Goal: Task Accomplishment & Management: Manage account settings

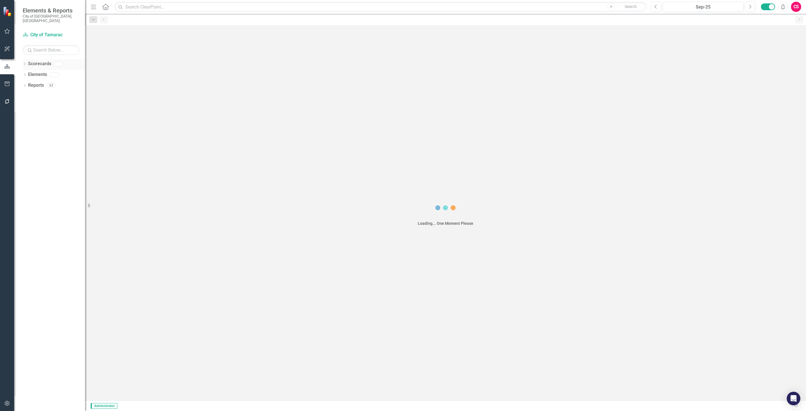
click at [40, 61] on link "Scorecards" at bounding box center [39, 64] width 23 height 7
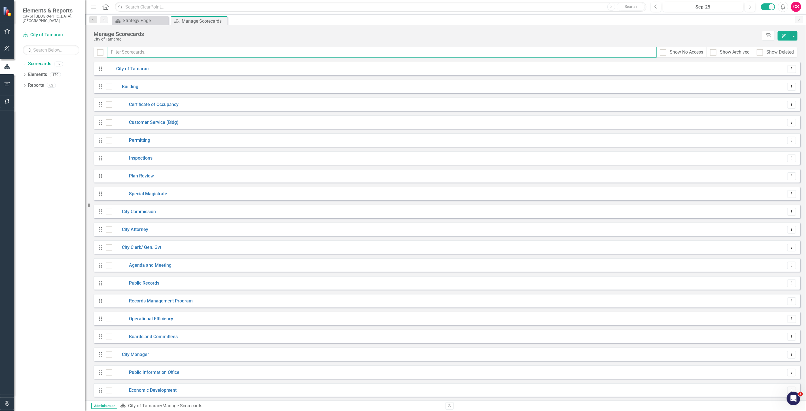
click at [144, 52] on input "text" at bounding box center [381, 52] width 549 height 10
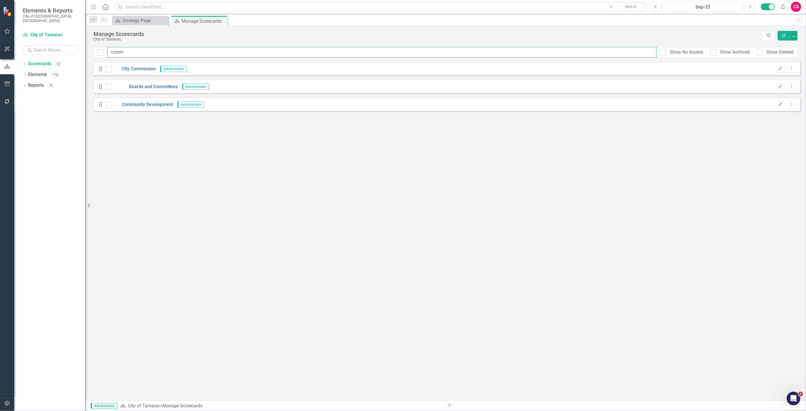
type input "comm"
click at [141, 109] on div "Drag Community Development Administrator Edit Dropdown Menu" at bounding box center [447, 104] width 707 height 14
click at [141, 105] on link "Community Development" at bounding box center [142, 104] width 61 height 7
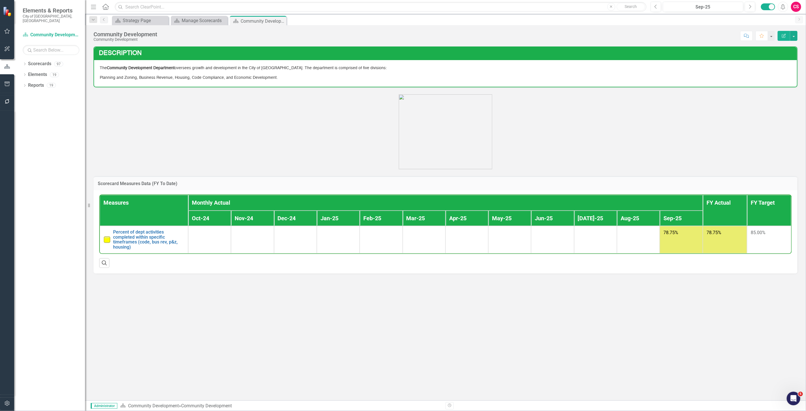
click at [216, 132] on p at bounding box center [446, 131] width 704 height 75
click at [614, 332] on div "Description The Community Development Department oversees growth and developmen…" at bounding box center [445, 223] width 721 height 354
click at [33, 59] on div "Scorecards" at bounding box center [39, 63] width 23 height 9
click at [35, 61] on link "Scorecards" at bounding box center [39, 64] width 23 height 7
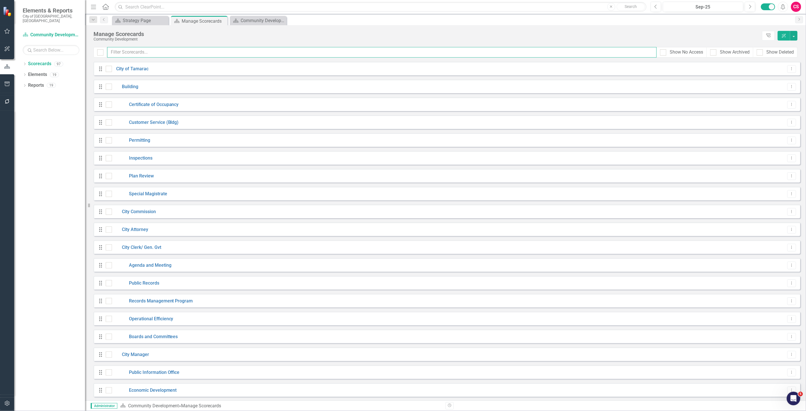
click at [131, 57] on input "text" at bounding box center [381, 52] width 549 height 10
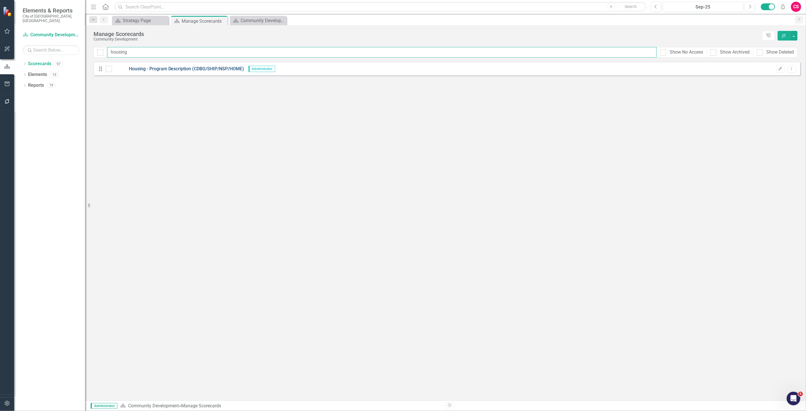
type input "housing"
click at [169, 69] on link "Housing - Program Description (CDBG/SHIP/NSP/HOME)" at bounding box center [178, 69] width 132 height 7
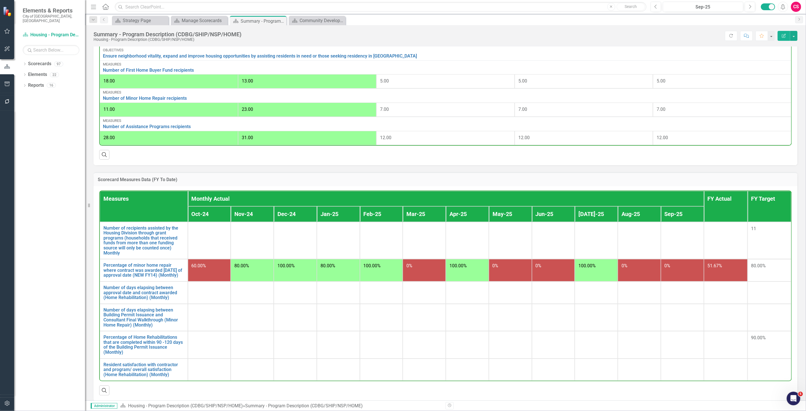
scroll to position [228, 0]
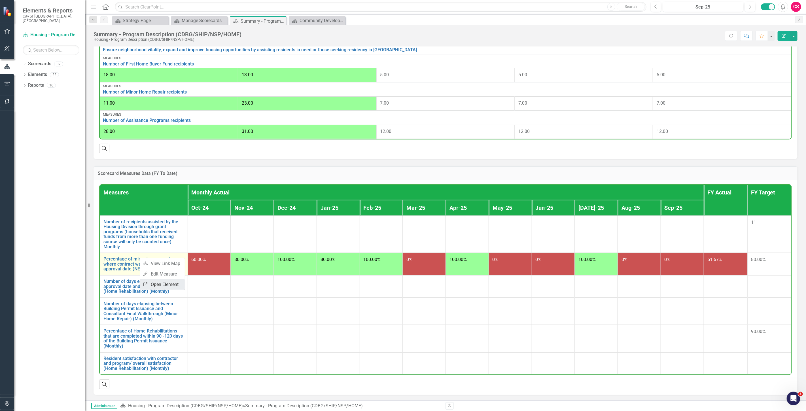
click at [152, 286] on link "Link Open Element" at bounding box center [162, 284] width 45 height 10
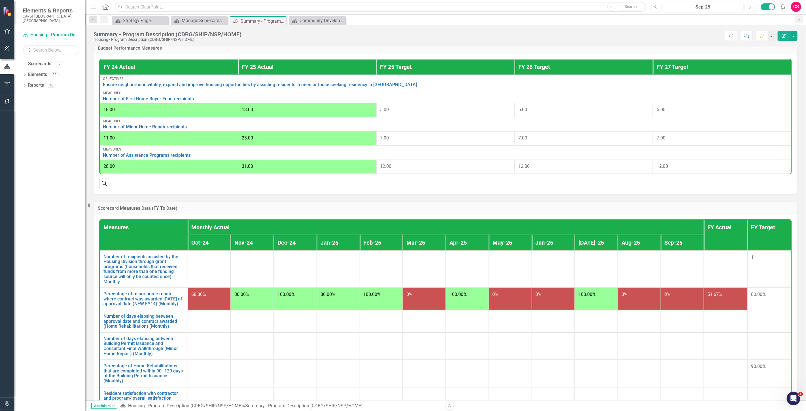
scroll to position [165, 0]
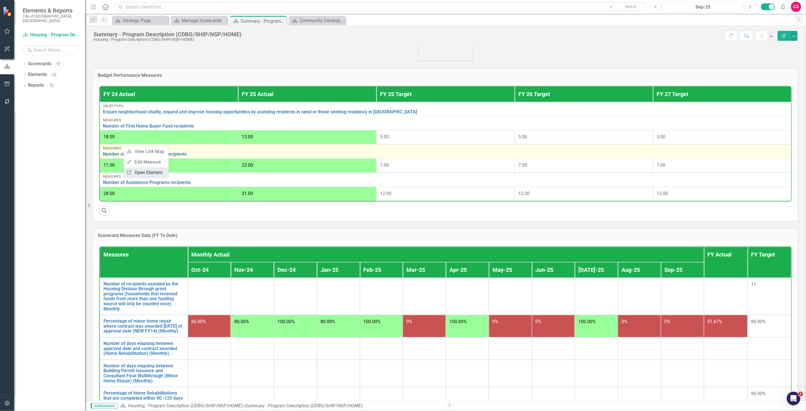
click at [135, 172] on link "Link Open Element" at bounding box center [146, 172] width 45 height 10
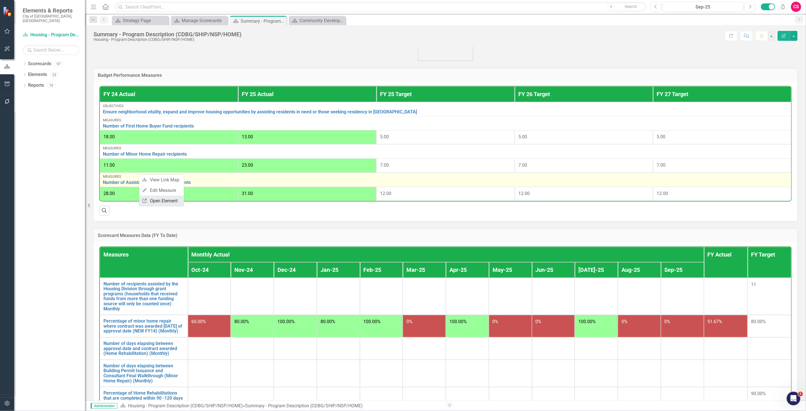
click at [151, 201] on link "Link Open Element" at bounding box center [161, 201] width 45 height 10
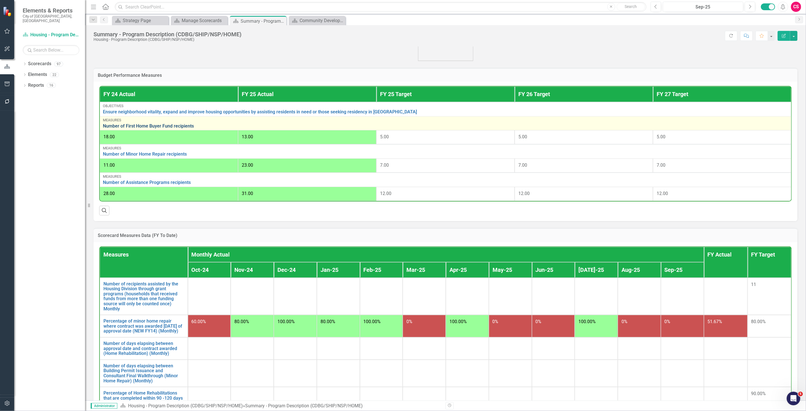
click at [154, 124] on link "Number of First Home Buyer Fund recipients" at bounding box center [445, 126] width 685 height 5
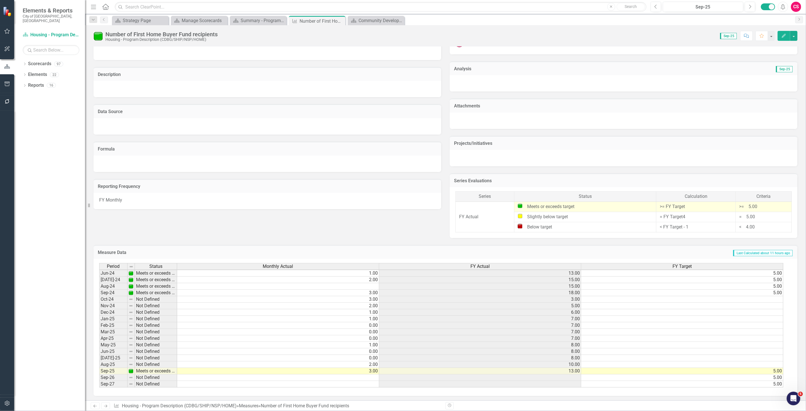
scroll to position [209, 0]
click at [7, 400] on button "button" at bounding box center [7, 404] width 13 height 12
click at [37, 132] on link "System Setup" at bounding box center [51, 135] width 57 height 7
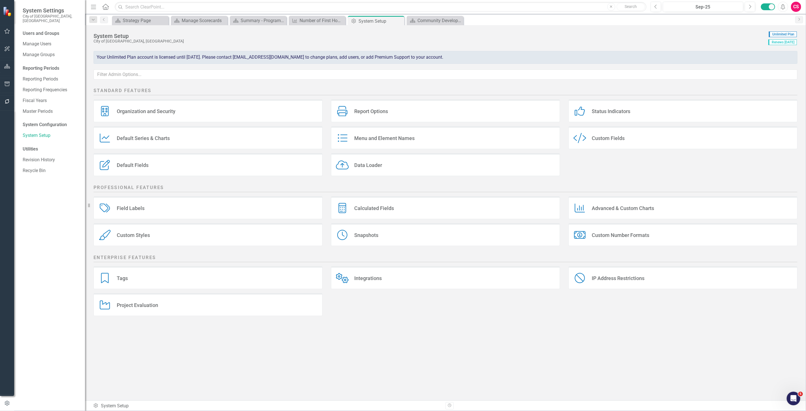
click at [352, 206] on div "Calculated Fields Calculated Fields" at bounding box center [445, 207] width 229 height 23
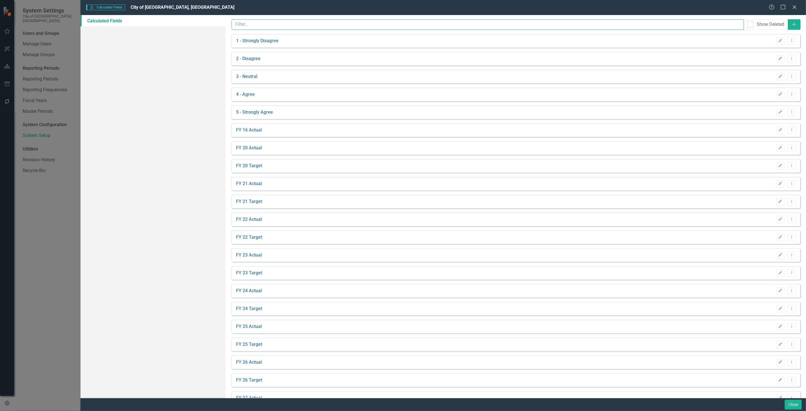
drag, startPoint x: 259, startPoint y: 26, endPoint x: 257, endPoint y: 23, distance: 3.5
click at [258, 25] on input "text" at bounding box center [488, 24] width 512 height 10
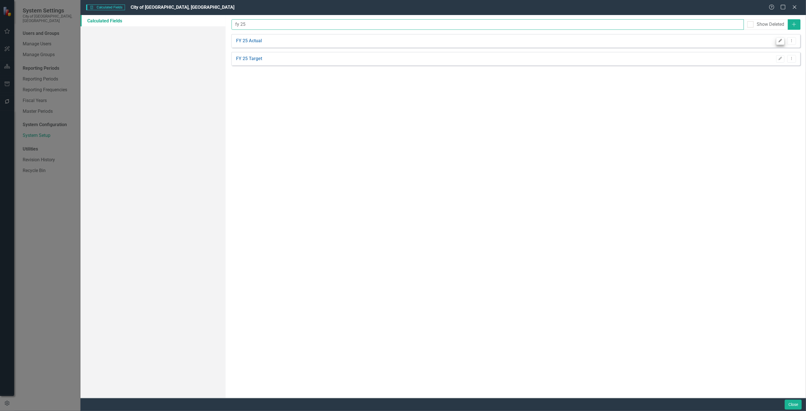
type input "fy 25"
click at [781, 42] on icon "Edit" at bounding box center [780, 40] width 4 height 3
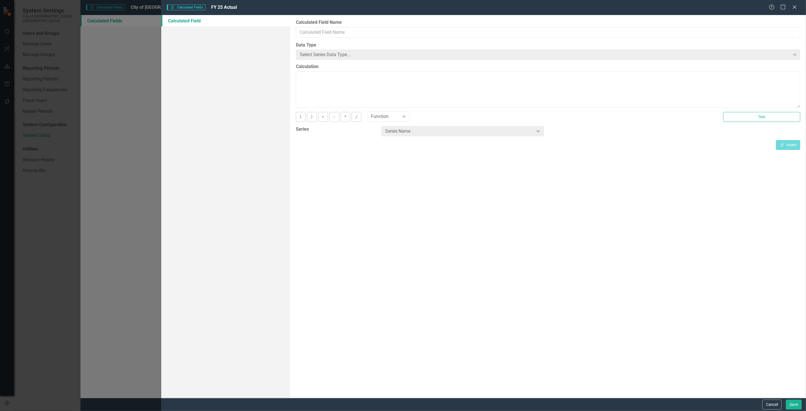
type input "FY 25 Actual"
type textarea "[FY Actual][Sep-25]"
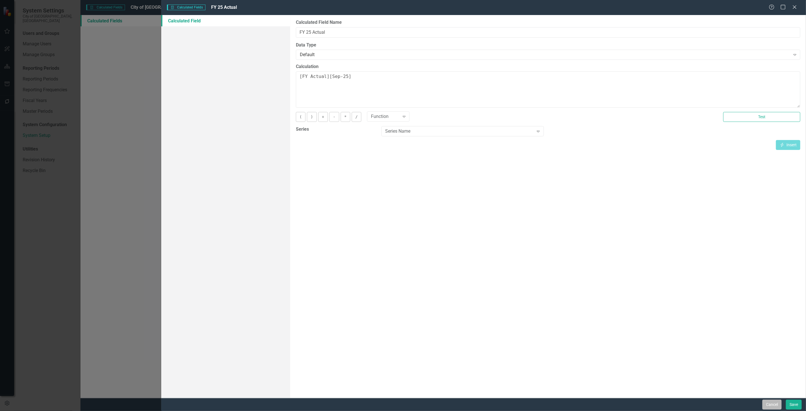
click at [773, 409] on button "Cancel" at bounding box center [771, 405] width 19 height 10
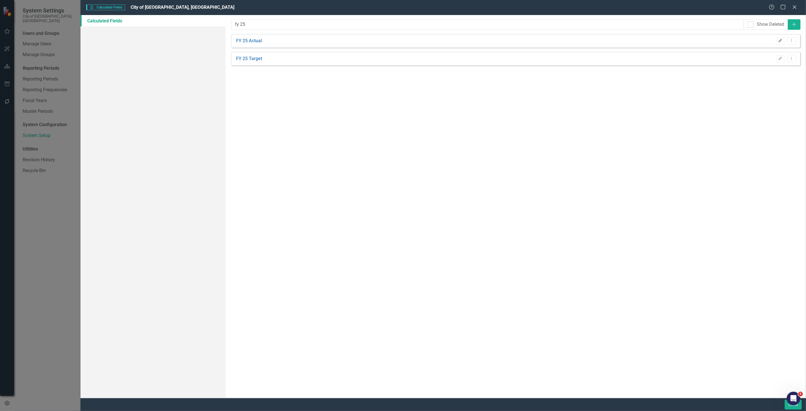
click at [783, 41] on button "Edit" at bounding box center [780, 40] width 8 height 7
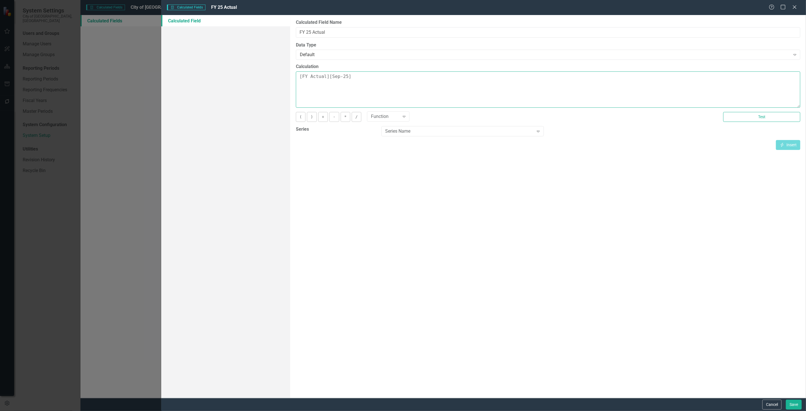
drag, startPoint x: 302, startPoint y: 77, endPoint x: 326, endPoint y: 79, distance: 24.1
click at [326, 79] on textarea "[FY Actual][Sep-25]" at bounding box center [548, 89] width 504 height 36
click at [346, 78] on textarea "[FY Actual][Sep-25]" at bounding box center [548, 89] width 504 height 36
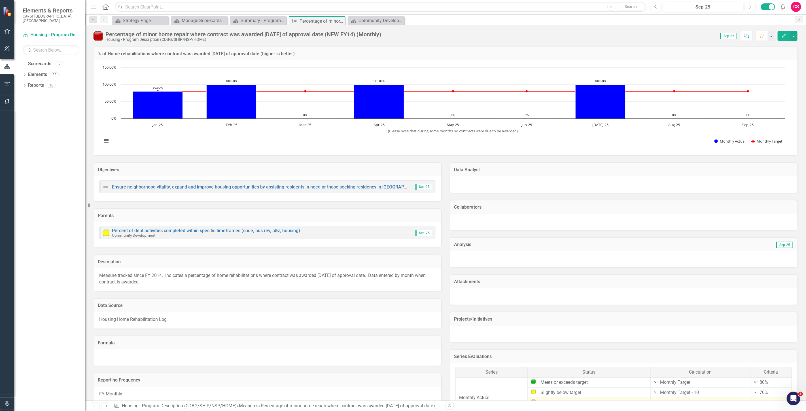
click at [11, 401] on button "button" at bounding box center [7, 404] width 13 height 12
click at [46, 132] on link "System Setup" at bounding box center [51, 135] width 57 height 7
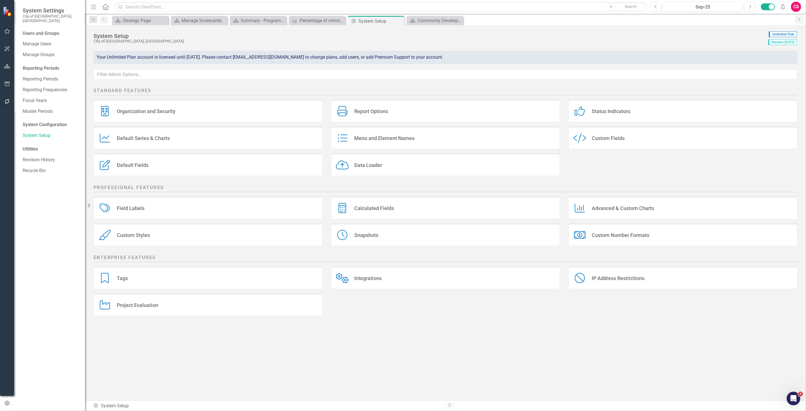
click at [381, 213] on div "Calculated Fields Calculated Fields" at bounding box center [445, 207] width 229 height 23
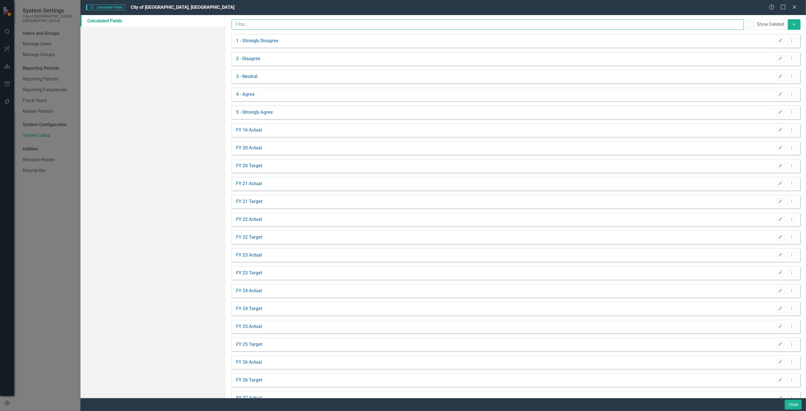
click at [261, 24] on input "text" at bounding box center [488, 24] width 512 height 10
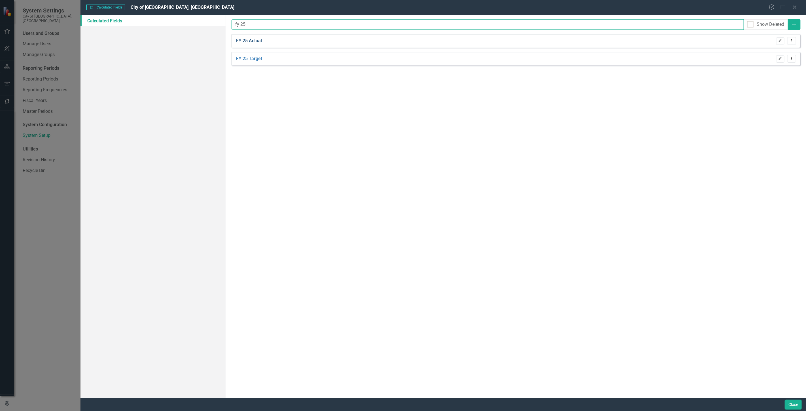
type input "fy 25"
click at [254, 40] on link "FY 25 Actual" at bounding box center [249, 41] width 26 height 7
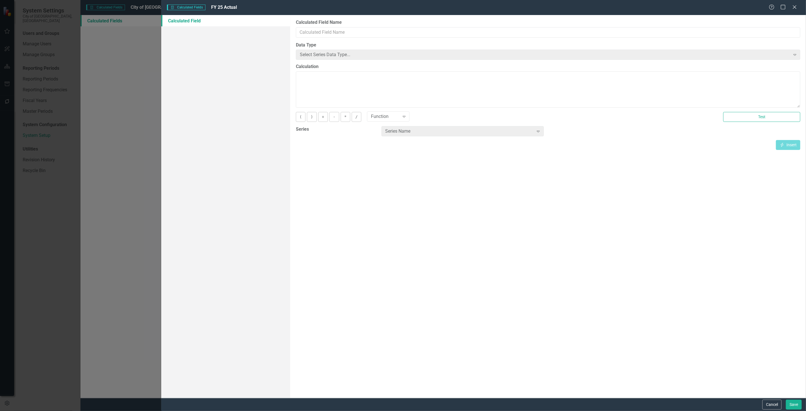
type input "FY 25 Actual"
type textarea "[FY Actual][Sep-25]"
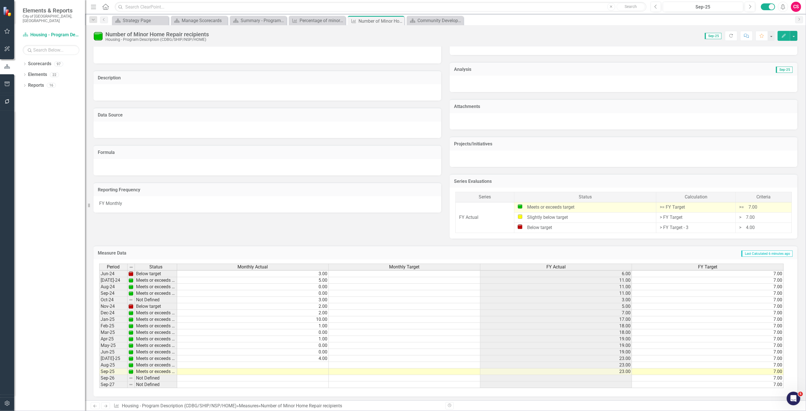
scroll to position [209, 0]
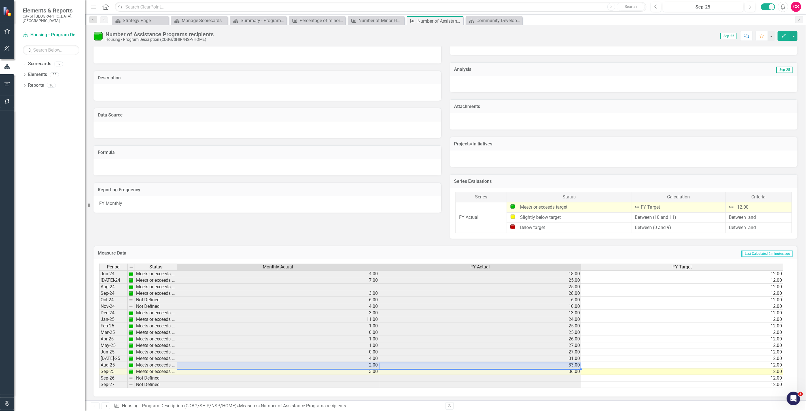
scroll to position [208, 0]
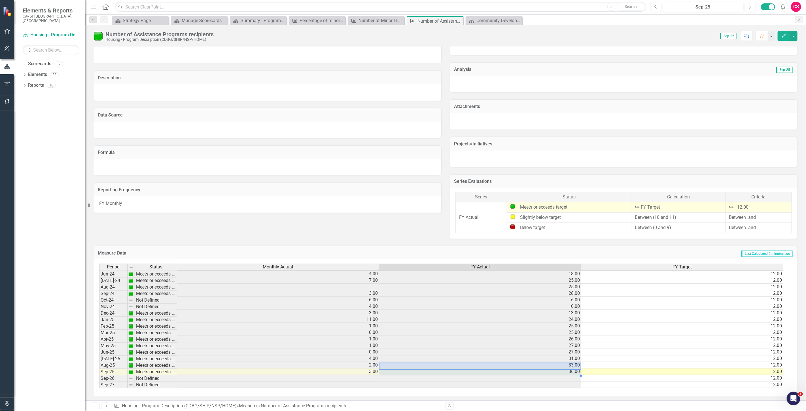
drag, startPoint x: 404, startPoint y: 364, endPoint x: 431, endPoint y: 368, distance: 27.8
click at [431, 368] on tbody "May-23 Meets or exceeds target 3.00 15.00 12.00 Jun-23 Meets or exceeds target …" at bounding box center [441, 287] width 684 height 202
click at [184, 216] on div "Objectives Ensure neighborhood vitality, expand and improve housing opportuniti…" at bounding box center [445, 109] width 712 height 258
click at [162, 9] on input "text" at bounding box center [381, 7] width 532 height 10
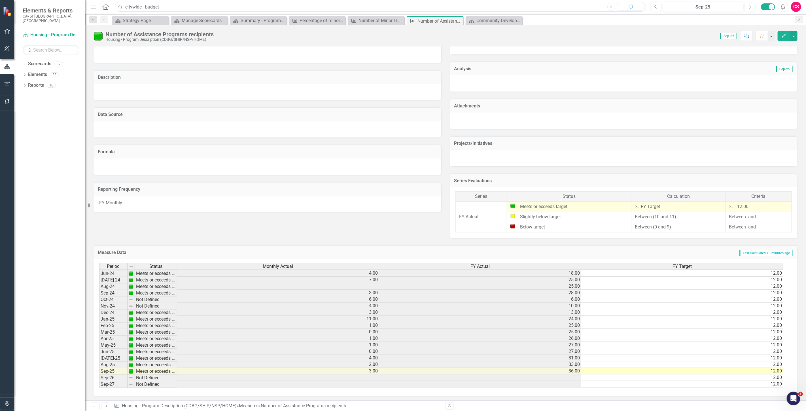
click at [150, 7] on input "citywide - budget" at bounding box center [381, 7] width 532 height 10
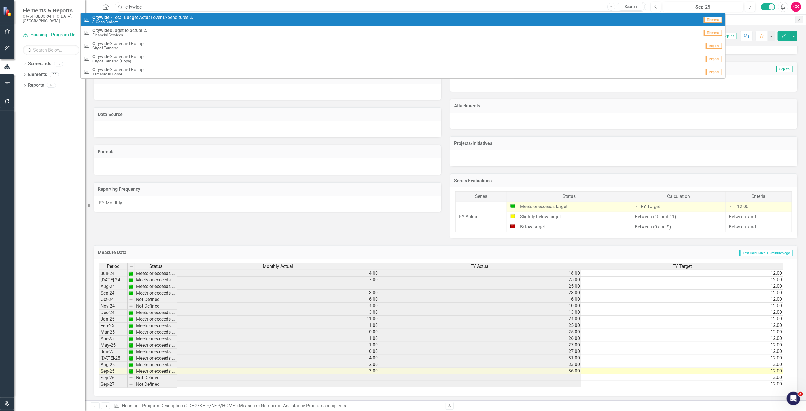
type input "citywide -"
click at [148, 22] on small "3.Cost/Budget" at bounding box center [142, 22] width 101 height 4
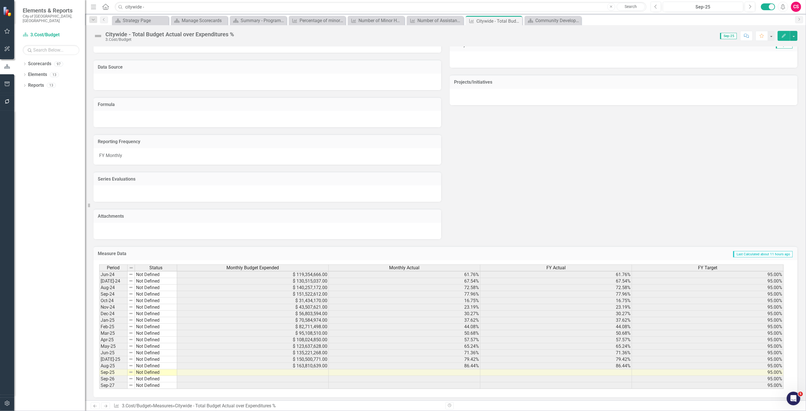
scroll to position [200, 0]
click at [557, 266] on span "FY Actual" at bounding box center [555, 267] width 19 height 5
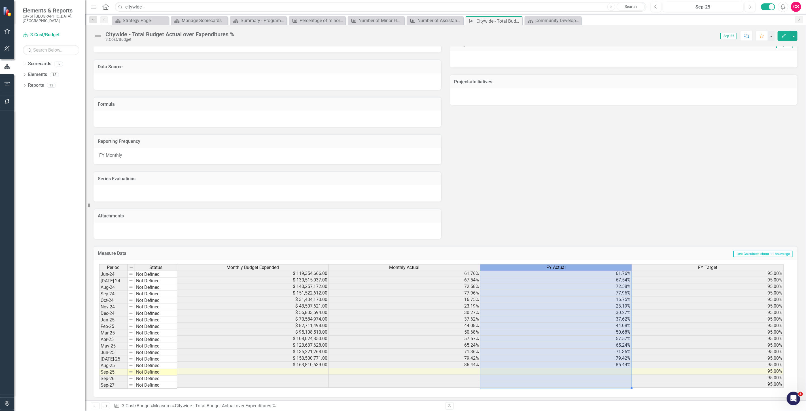
click at [557, 266] on span "FY Actual" at bounding box center [555, 267] width 19 height 5
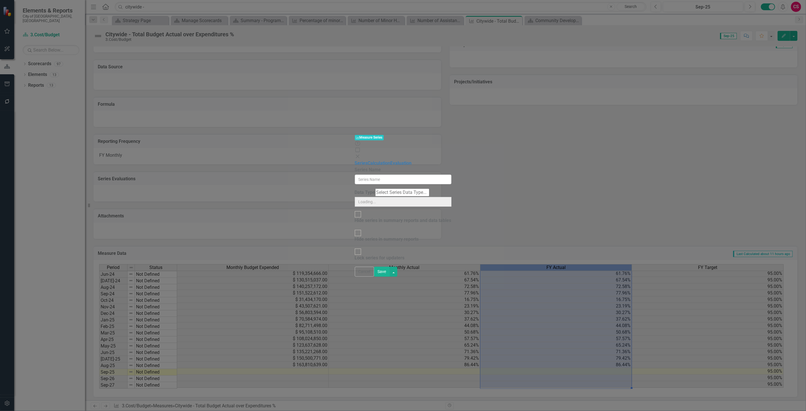
scroll to position [209, 0]
click at [368, 159] on link "Calculation" at bounding box center [379, 161] width 23 height 5
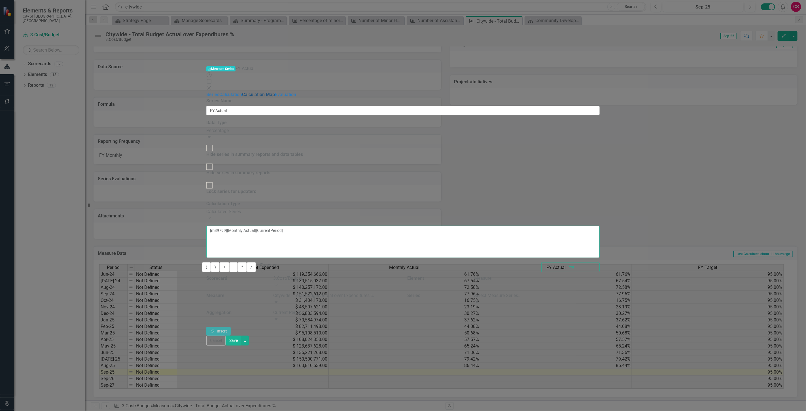
drag, startPoint x: 438, startPoint y: 47, endPoint x: 166, endPoint y: 46, distance: 272.6
click at [206, 92] on div "Series Calculation Calculation Map Evaluation From this page, you can edit the …" at bounding box center [402, 214] width 393 height 244
click at [600, 292] on div "Select Measure Series... Expand" at bounding box center [537, 298] width 126 height 13
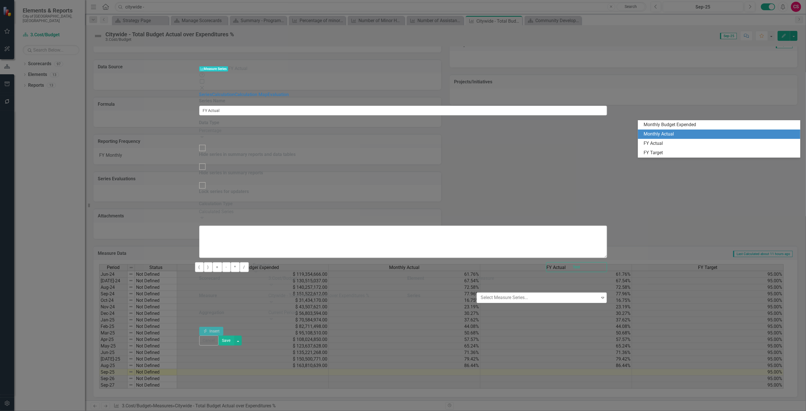
click at [652, 131] on div "Monthly Actual" at bounding box center [720, 134] width 153 height 7
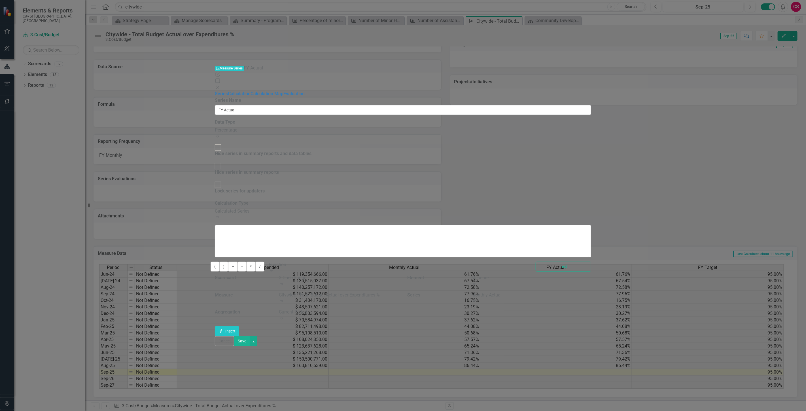
click at [399, 309] on div "Current Period" at bounding box center [339, 312] width 120 height 7
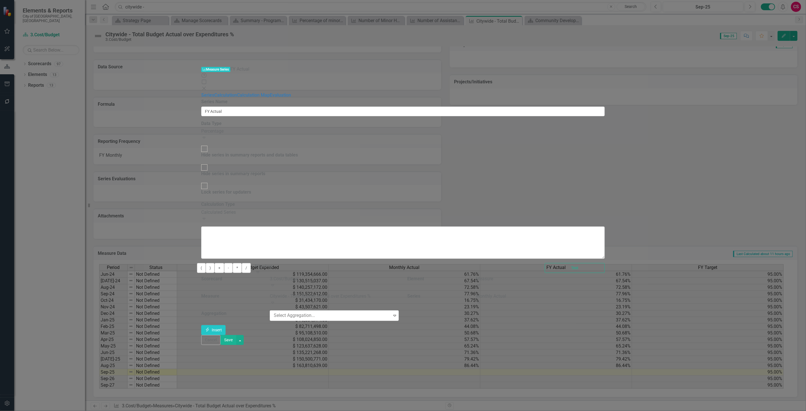
scroll to position [63, 0]
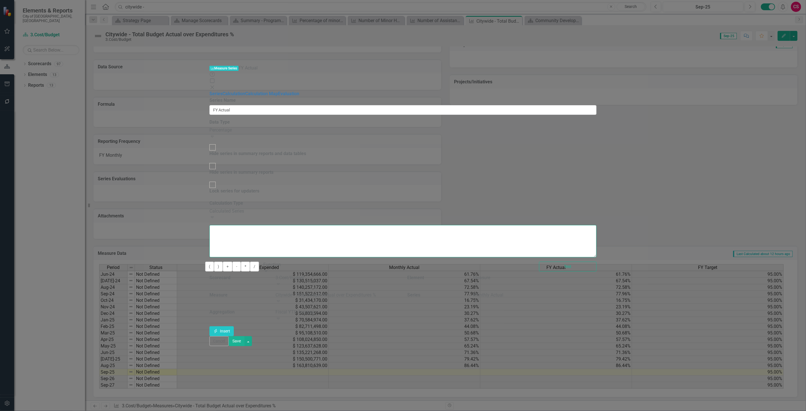
click at [332, 225] on textarea at bounding box center [402, 241] width 387 height 32
click at [234, 326] on button "Insert Insert" at bounding box center [221, 331] width 24 height 10
click at [245, 346] on button "Save" at bounding box center [237, 341] width 16 height 10
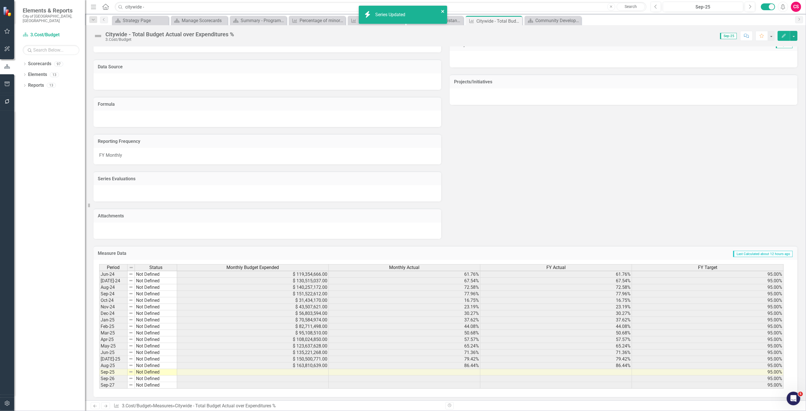
click at [441, 12] on icon "close" at bounding box center [442, 11] width 3 height 3
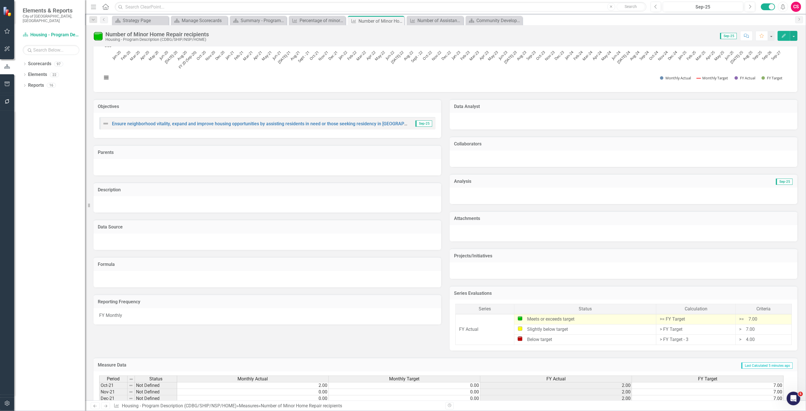
scroll to position [175, 0]
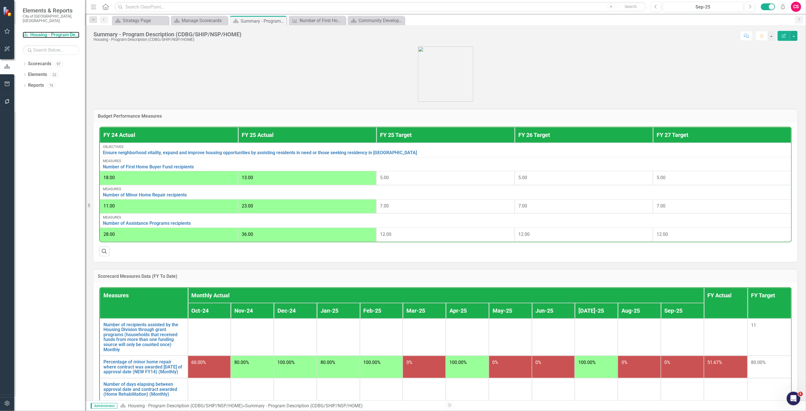
scroll to position [189, 0]
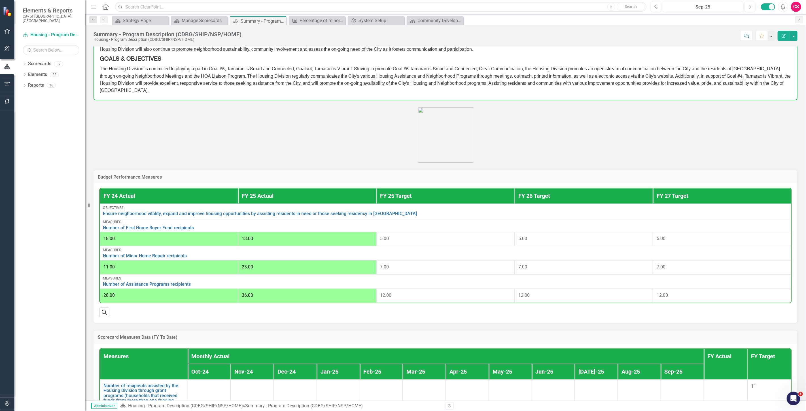
scroll to position [126, 0]
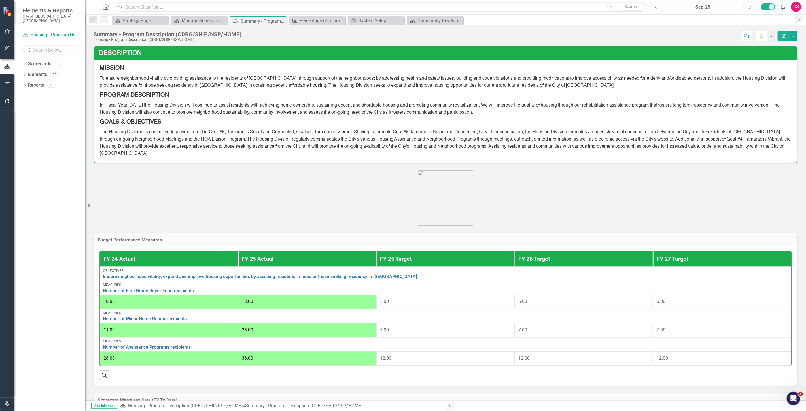
scroll to position [31, 0]
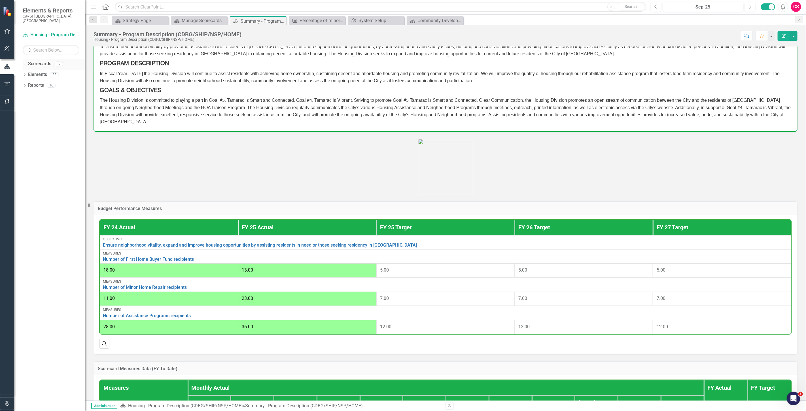
click at [44, 61] on link "Scorecards" at bounding box center [39, 64] width 23 height 7
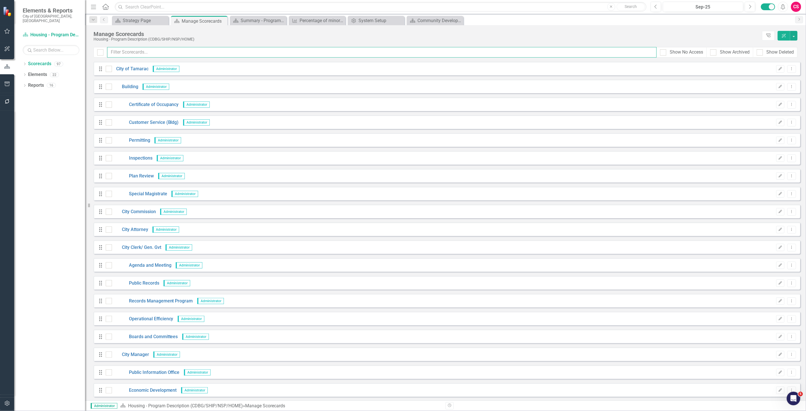
click at [125, 54] on input "text" at bounding box center [381, 52] width 549 height 10
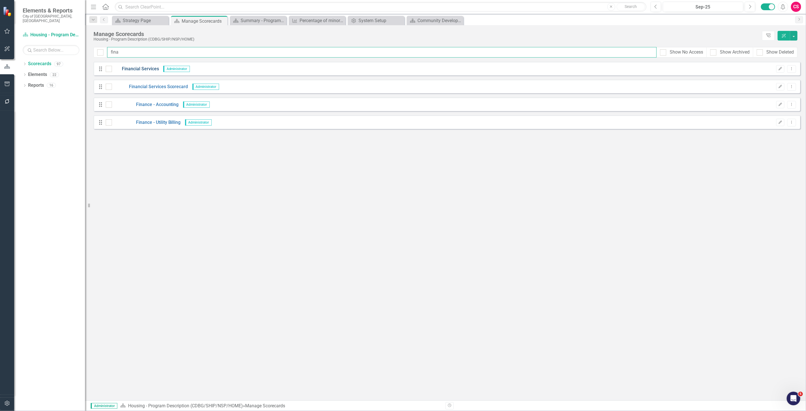
type input "fina"
click at [139, 69] on link "Financial Services" at bounding box center [135, 69] width 47 height 7
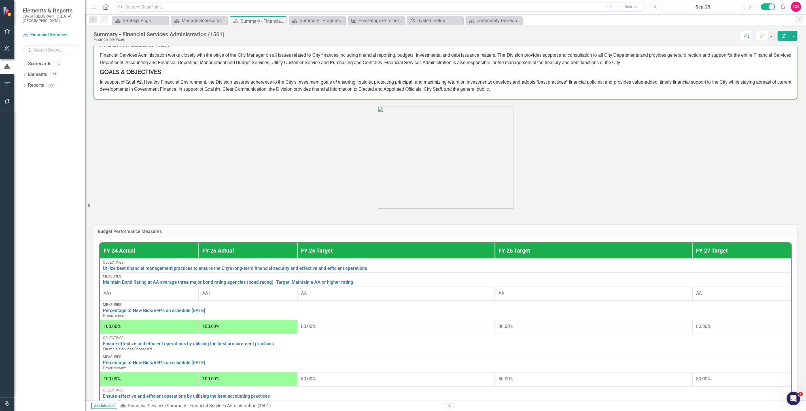
scroll to position [94, 0]
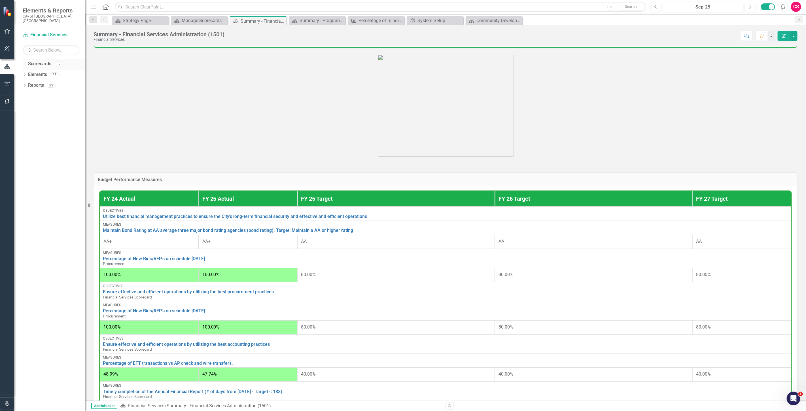
drag, startPoint x: 34, startPoint y: 58, endPoint x: 48, endPoint y: 58, distance: 13.6
click at [35, 61] on link "Scorecards" at bounding box center [39, 64] width 23 height 7
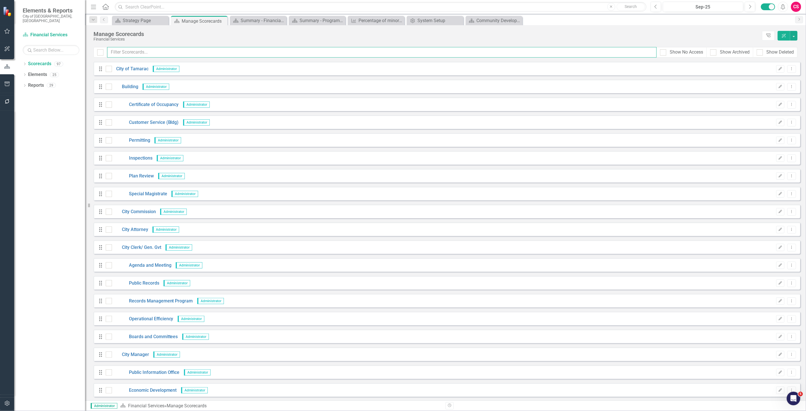
click at [135, 50] on input "text" at bounding box center [381, 52] width 549 height 10
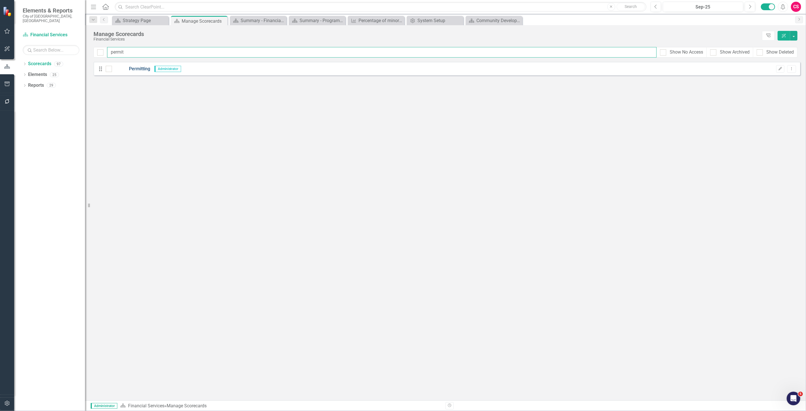
type input "permit"
click at [144, 69] on link "Permitting" at bounding box center [131, 69] width 38 height 7
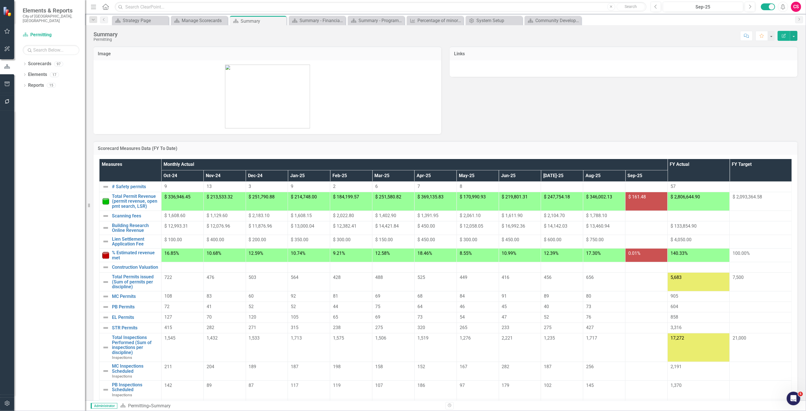
scroll to position [65, 0]
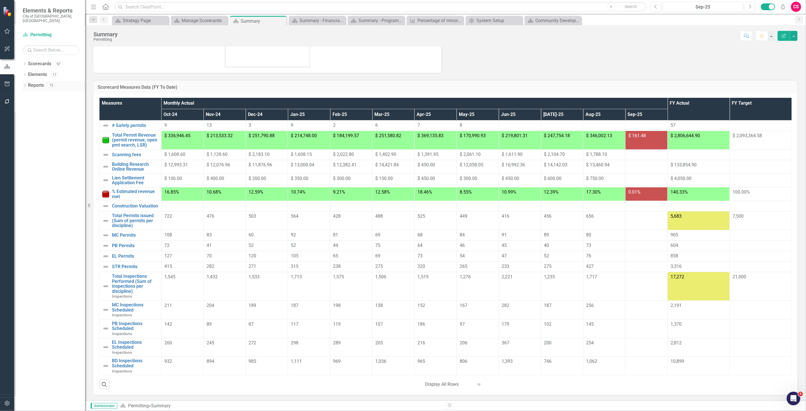
click at [37, 82] on link "Reports" at bounding box center [36, 85] width 16 height 7
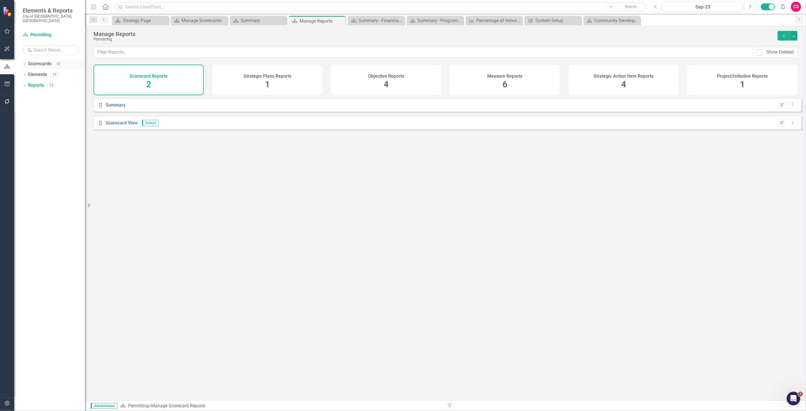
click at [45, 61] on link "Scorecards" at bounding box center [39, 64] width 23 height 7
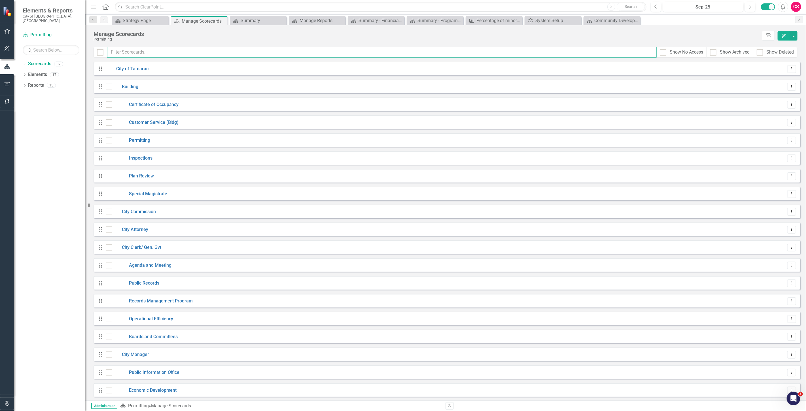
click at [139, 52] on input "text" at bounding box center [381, 52] width 549 height 10
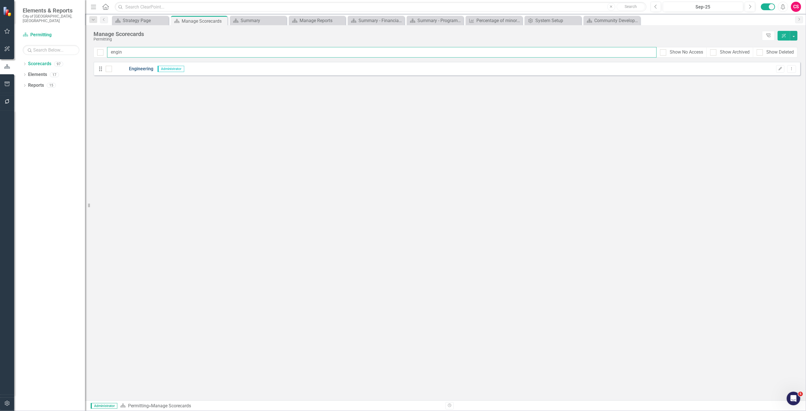
type input "engin"
click at [141, 69] on link "Engineering" at bounding box center [132, 69] width 41 height 7
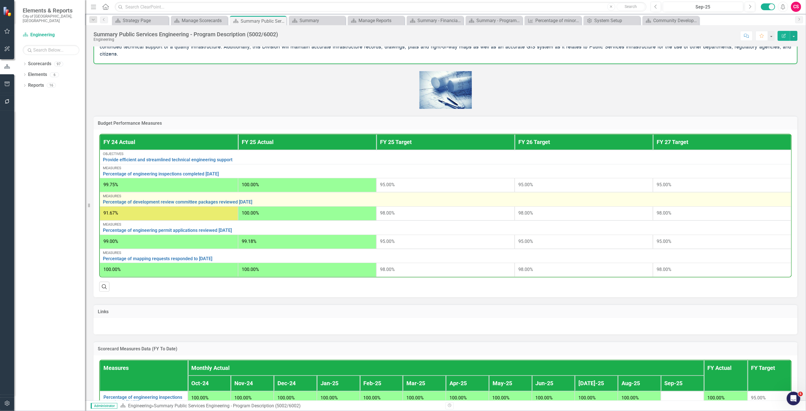
scroll to position [60, 0]
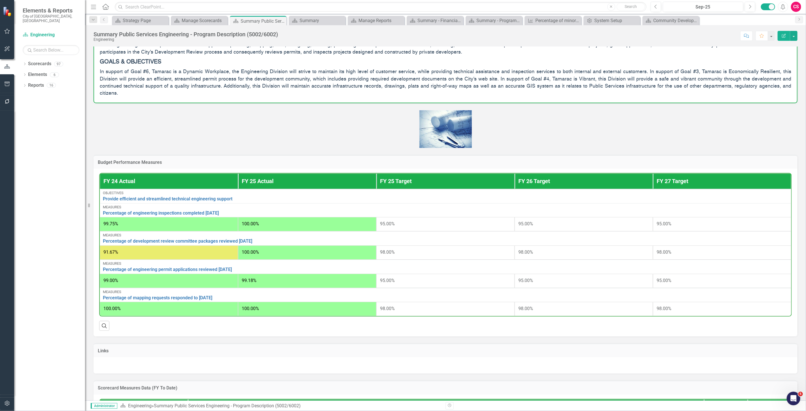
click at [171, 160] on h3 "Budget Performance Measures" at bounding box center [445, 162] width 695 height 5
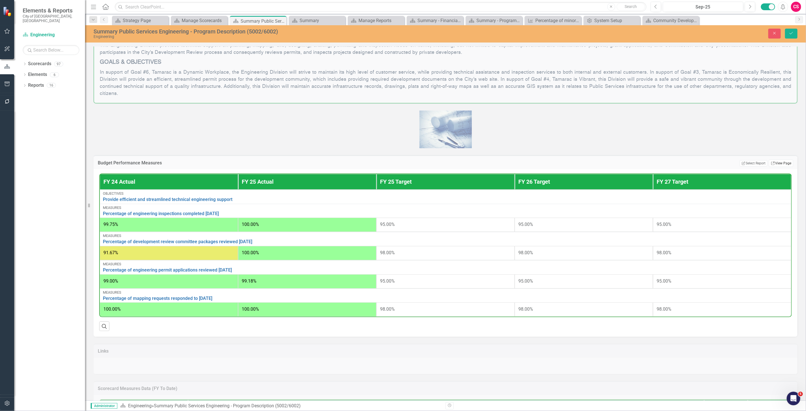
click at [776, 160] on link "Link View Page" at bounding box center [781, 163] width 24 height 7
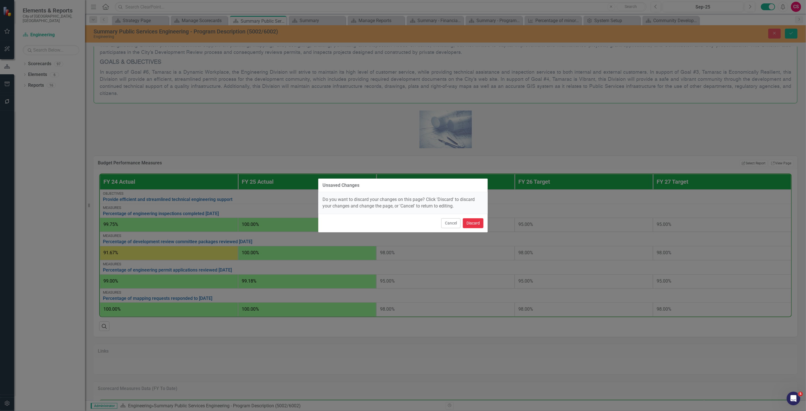
click at [475, 223] on button "Discard" at bounding box center [473, 223] width 21 height 10
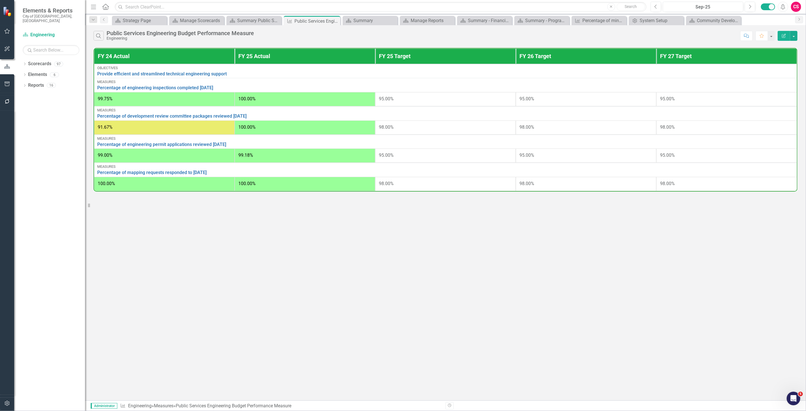
click at [784, 40] on button "Edit Report" at bounding box center [784, 36] width 12 height 10
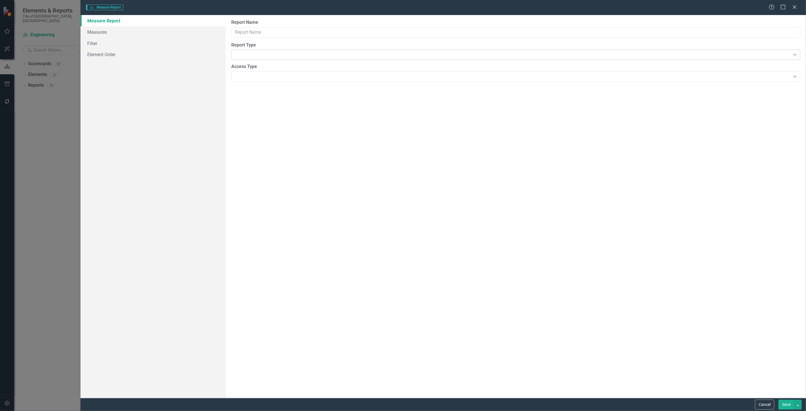
type input "Public Services Engineering Budget Performance Measure"
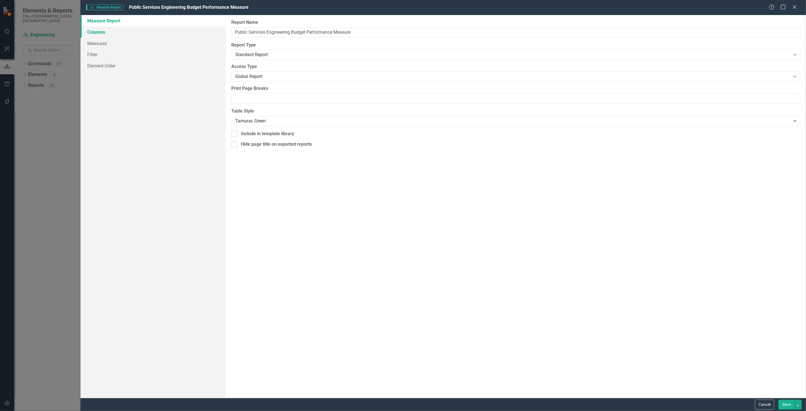
click at [162, 34] on link "Columns" at bounding box center [152, 31] width 145 height 11
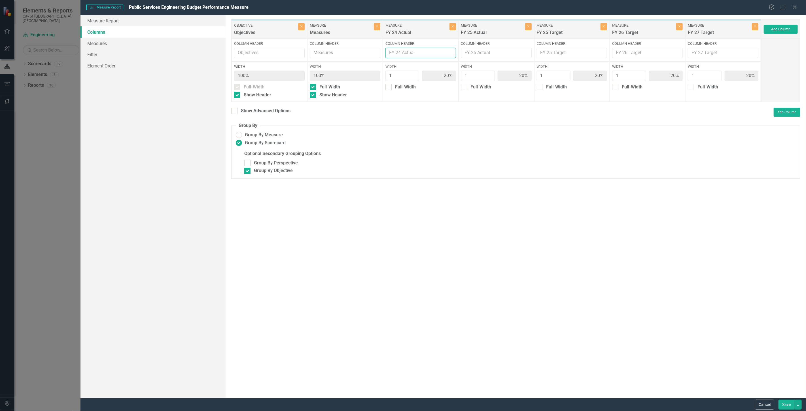
drag, startPoint x: 415, startPoint y: 55, endPoint x: 410, endPoint y: 55, distance: 5.4
click at [410, 55] on input "Column Header" at bounding box center [420, 53] width 71 height 10
click at [276, 109] on div "Show Advanced Options" at bounding box center [266, 111] width 50 height 7
click at [235, 109] on input "Show Advanced Options" at bounding box center [233, 110] width 4 height 4
checkbox input "true"
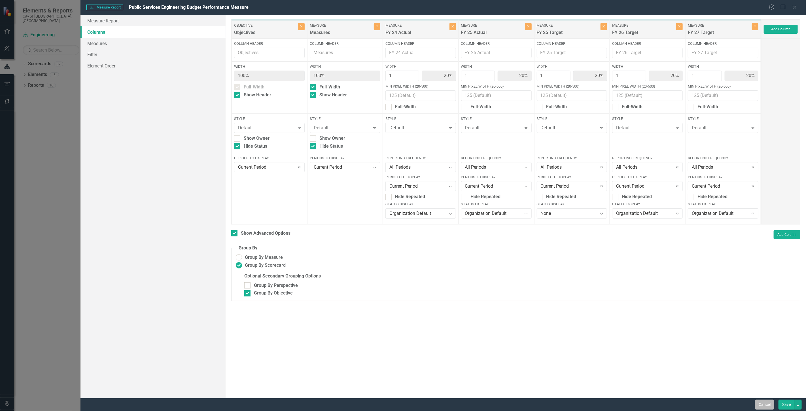
click at [761, 409] on button "Cancel" at bounding box center [764, 405] width 19 height 10
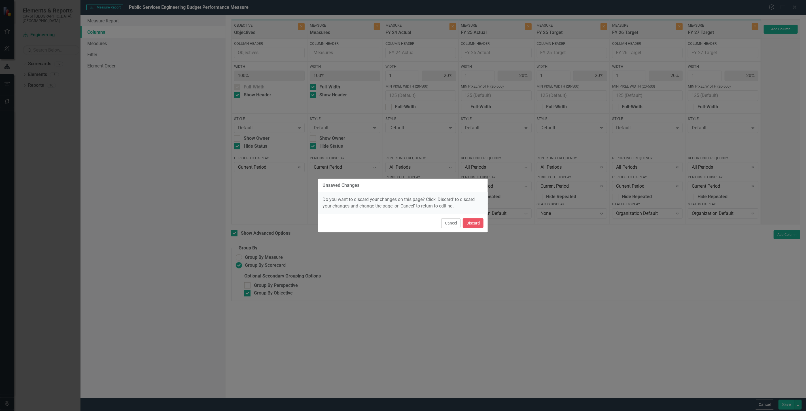
click at [448, 224] on button "Cancel" at bounding box center [450, 223] width 19 height 10
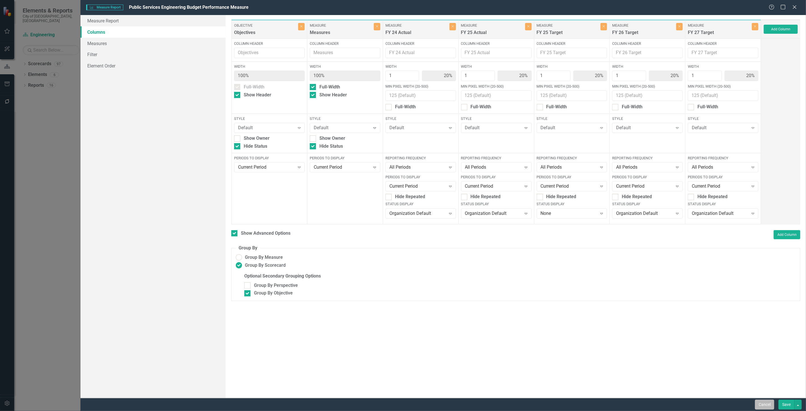
click at [763, 406] on button "Cancel" at bounding box center [764, 405] width 19 height 10
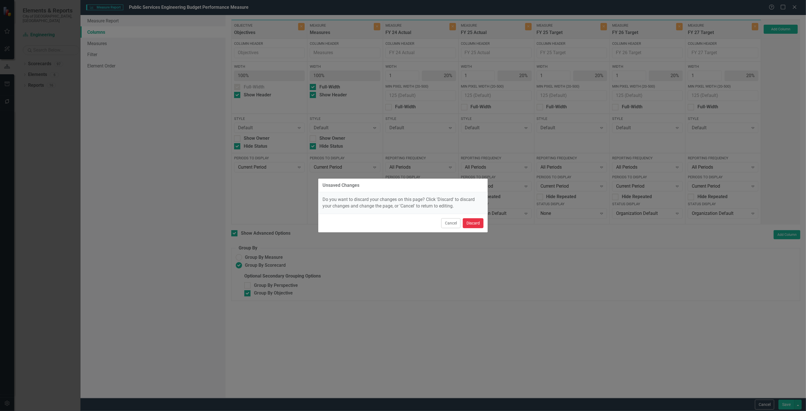
click at [471, 223] on button "Discard" at bounding box center [473, 223] width 21 height 10
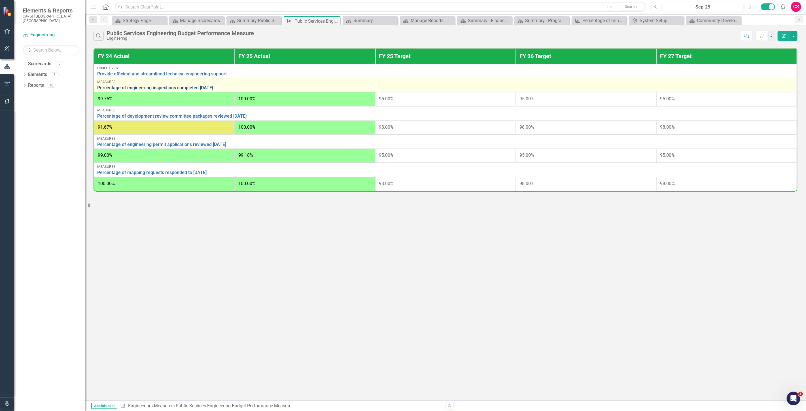
click at [132, 87] on link "Percentage of engineering inspections completed within 1 day" at bounding box center [445, 87] width 697 height 5
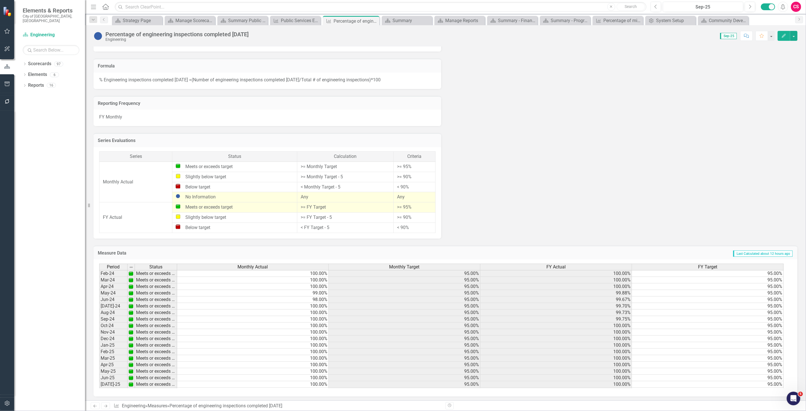
scroll to position [208, 0]
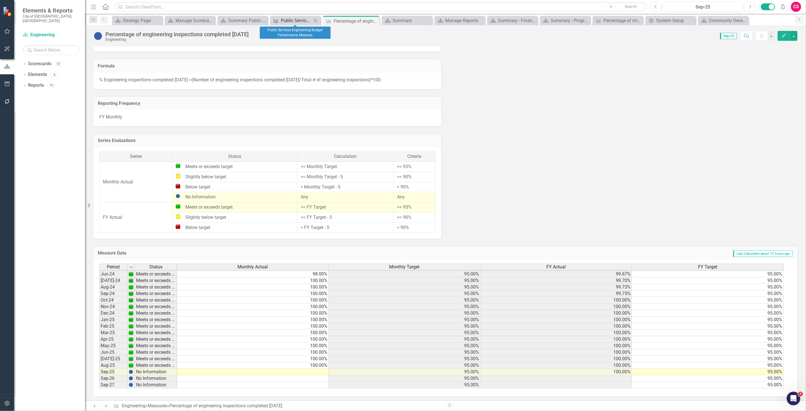
click at [296, 20] on div "Public Services Engineering Budget Performance Measure" at bounding box center [296, 20] width 31 height 7
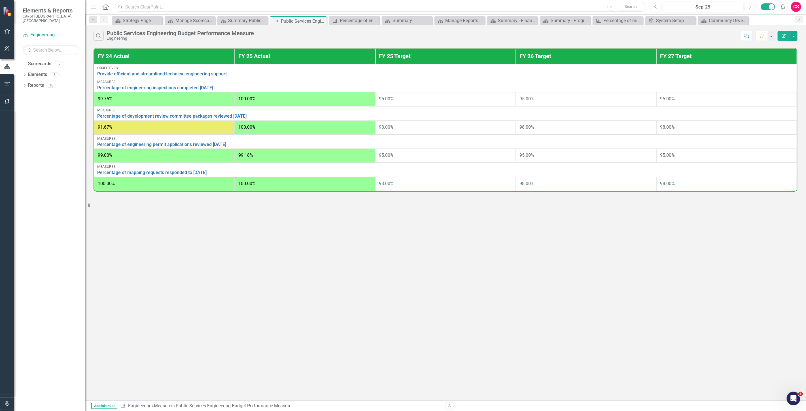
drag, startPoint x: 145, startPoint y: 7, endPoint x: 143, endPoint y: 3, distance: 4.8
click at [145, 6] on input "text" at bounding box center [381, 7] width 532 height 10
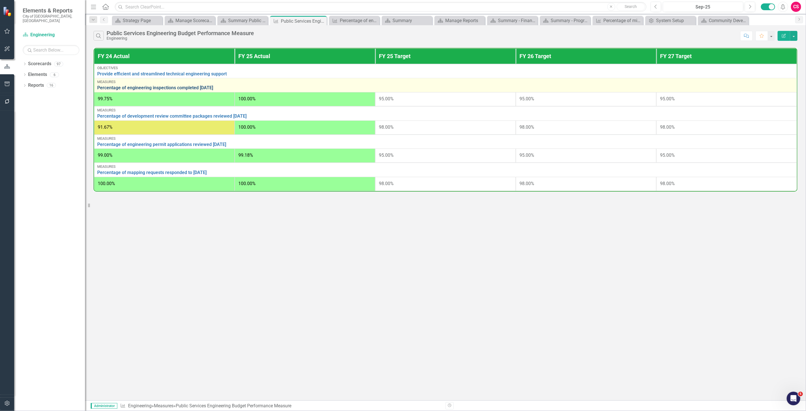
click at [150, 87] on link "Percentage of engineering inspections completed within 1 day" at bounding box center [445, 87] width 697 height 5
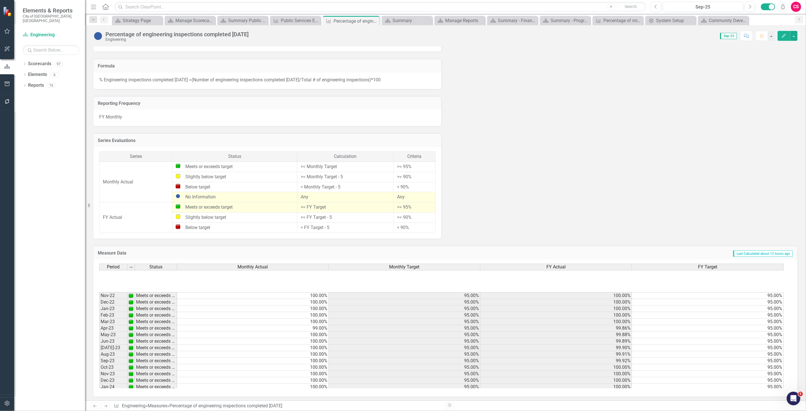
scroll to position [208, 0]
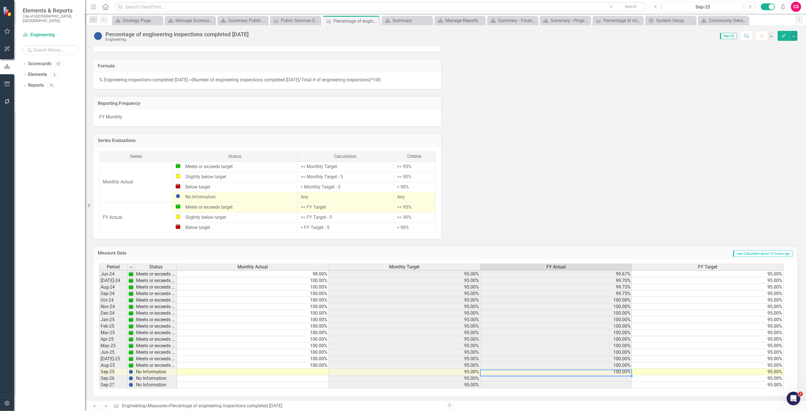
drag, startPoint x: 537, startPoint y: 371, endPoint x: 560, endPoint y: 370, distance: 23.3
click at [560, 370] on td "100.00%" at bounding box center [556, 372] width 152 height 7
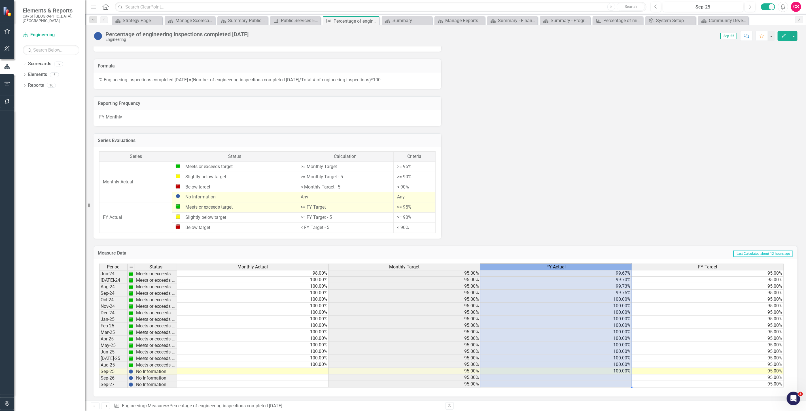
click at [551, 266] on span "FY Actual" at bounding box center [555, 266] width 19 height 5
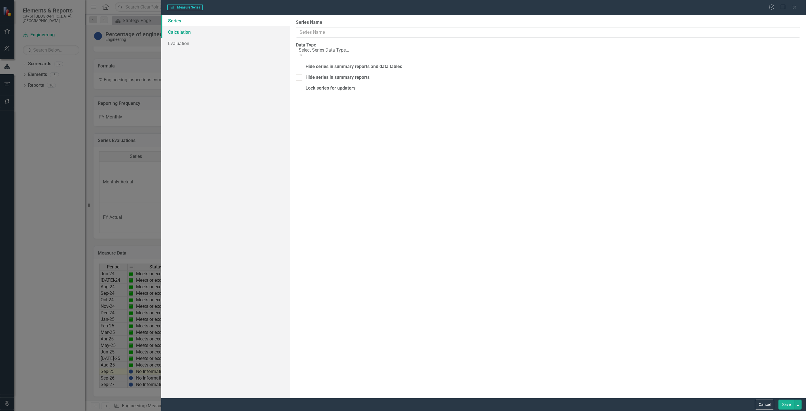
click at [182, 31] on link "Calculation" at bounding box center [225, 31] width 129 height 11
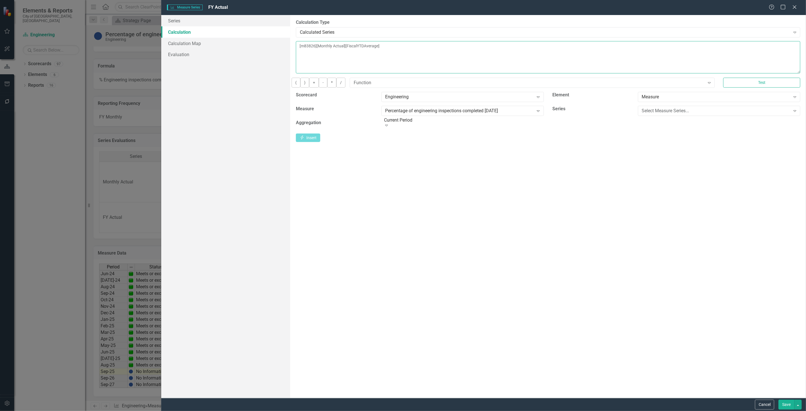
drag, startPoint x: 339, startPoint y: 45, endPoint x: 359, endPoint y: 46, distance: 19.8
click at [359, 46] on textarea "[m83826][Monthly Actual][FiscalYTDAverage]" at bounding box center [548, 57] width 504 height 32
click at [797, 7] on icon "Close" at bounding box center [794, 6] width 7 height 5
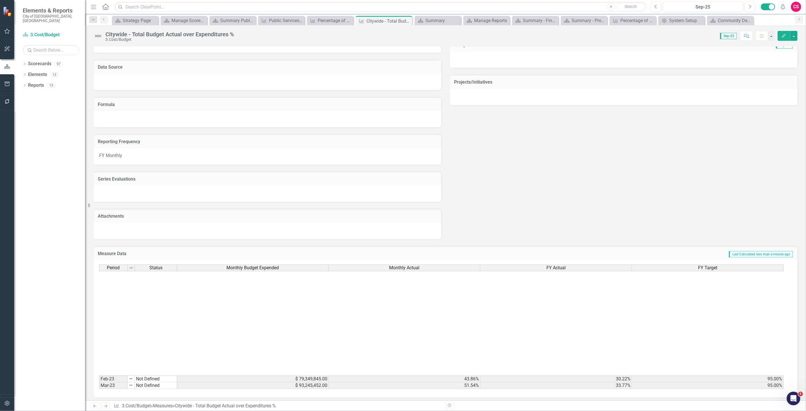
scroll to position [209, 0]
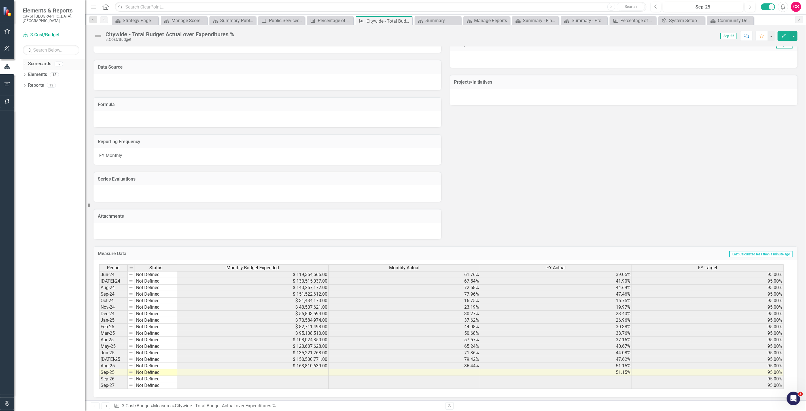
click at [39, 61] on link "Scorecards" at bounding box center [39, 64] width 23 height 7
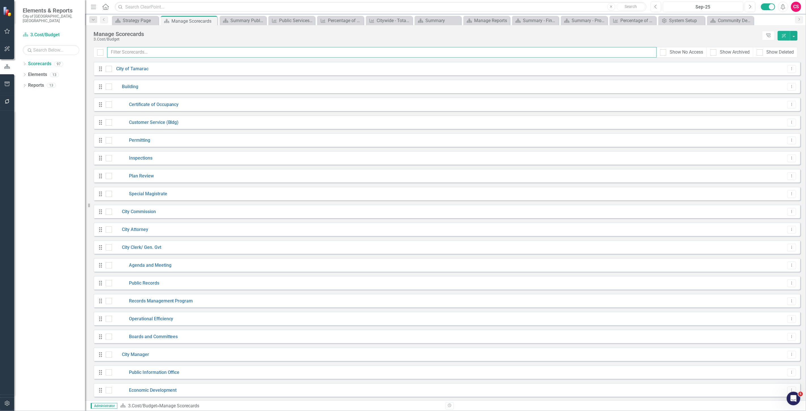
click at [148, 51] on input "text" at bounding box center [381, 52] width 549 height 10
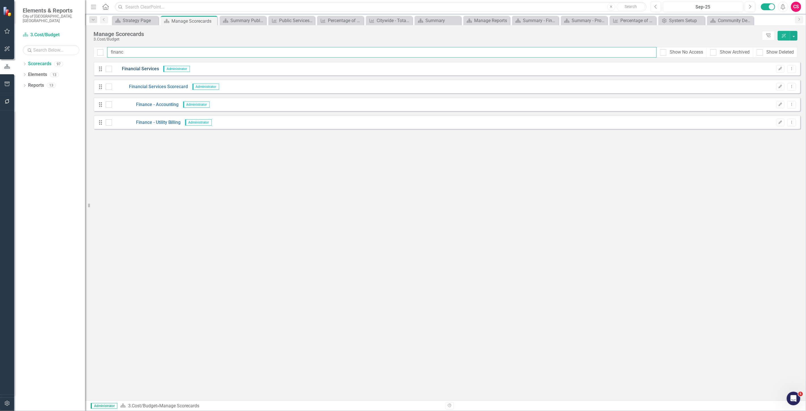
type input "financ"
click at [146, 70] on link "Financial Services" at bounding box center [135, 69] width 47 height 7
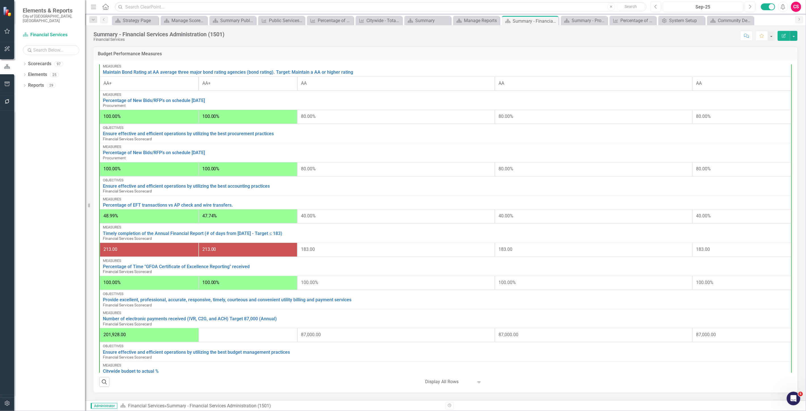
scroll to position [87, 0]
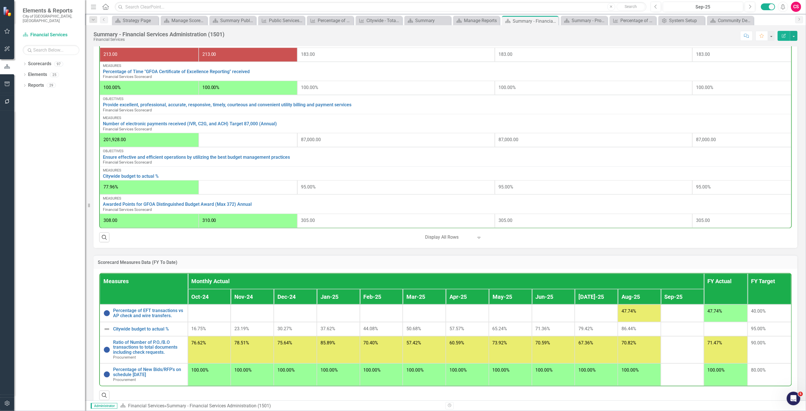
scroll to position [375, 0]
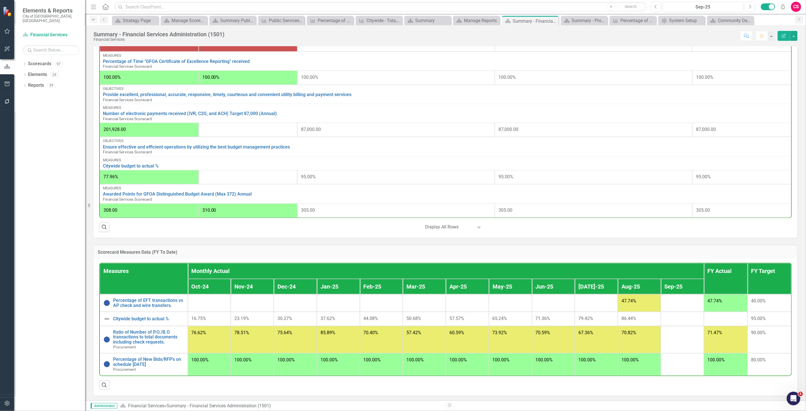
click at [95, 21] on icon "Dropdown" at bounding box center [93, 20] width 5 height 4
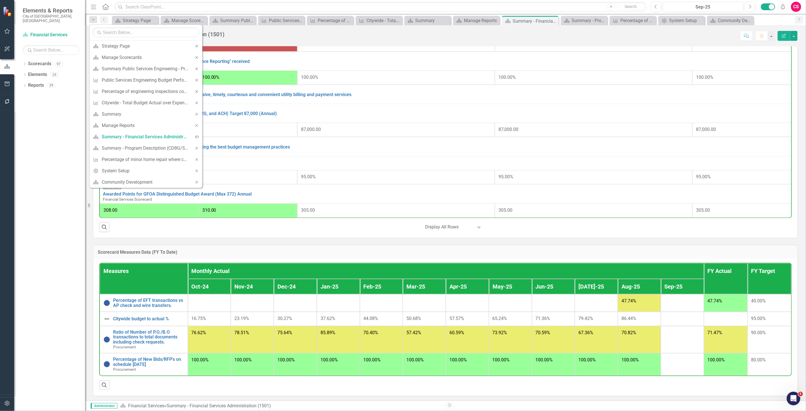
click at [250, 40] on div "Score: N/A Sep-25 Completed Comment Favorite Edit Report" at bounding box center [512, 36] width 570 height 10
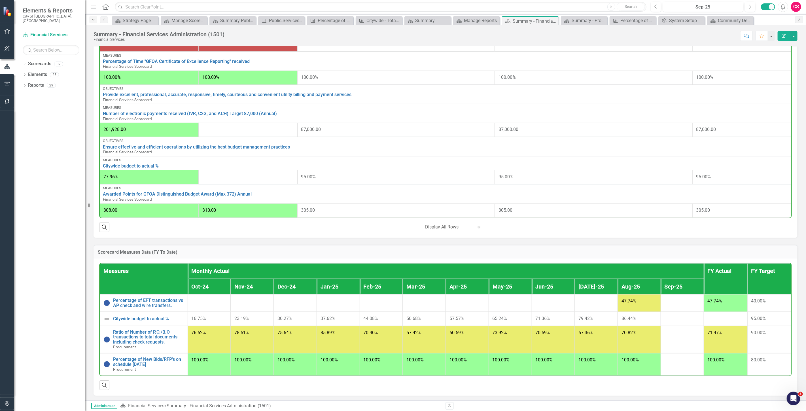
click at [91, 21] on icon "Dropdown" at bounding box center [93, 20] width 5 height 4
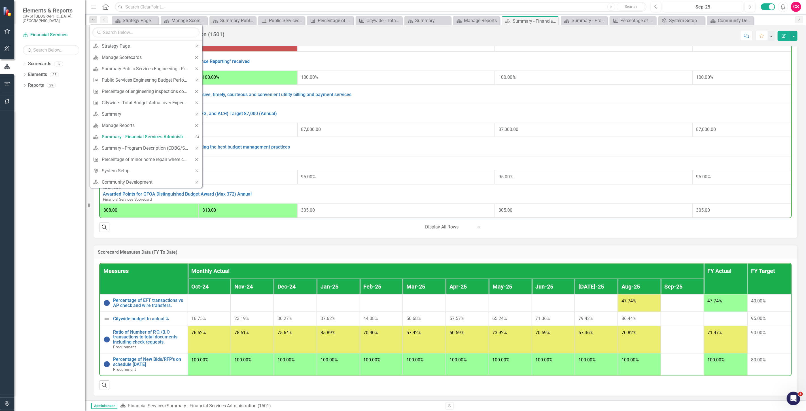
click at [318, 35] on div "Score: N/A Sep-25 Completed Comment Favorite Edit Report" at bounding box center [512, 36] width 570 height 10
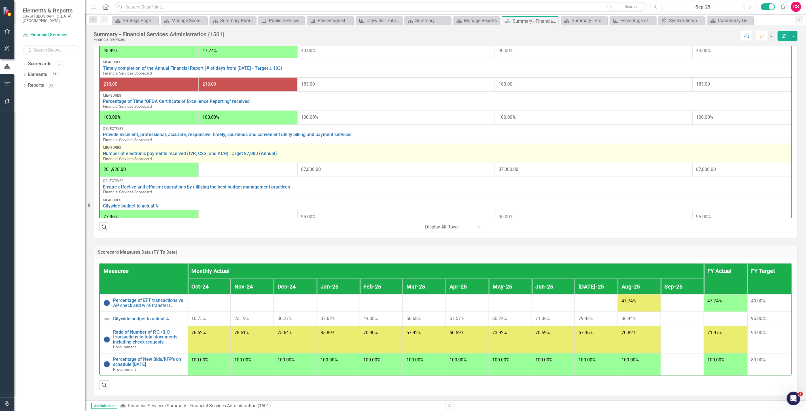
scroll to position [87, 0]
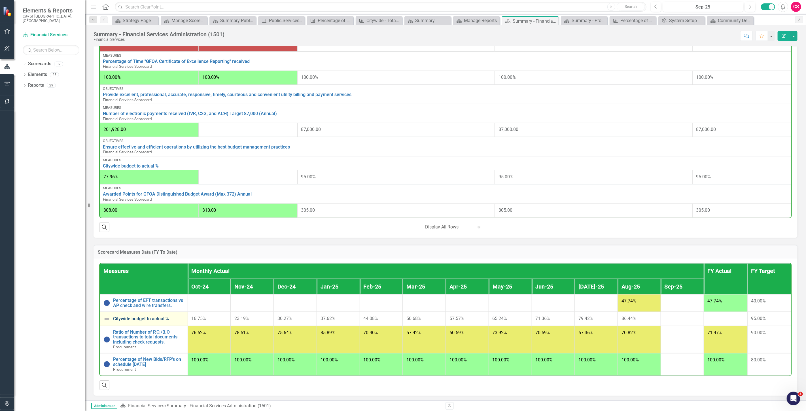
click at [151, 318] on link "Citywide budget to actual %" at bounding box center [148, 318] width 71 height 5
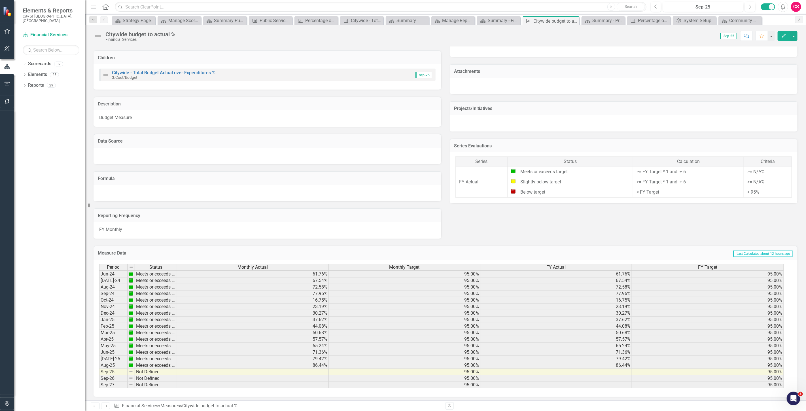
scroll to position [208, 0]
click at [493, 20] on div "Summary - Financial Services Administration (1501)" at bounding box center [500, 20] width 24 height 7
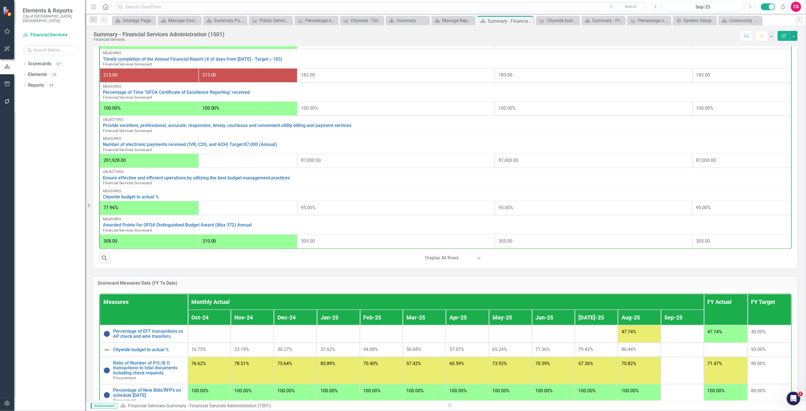
scroll to position [346, 0]
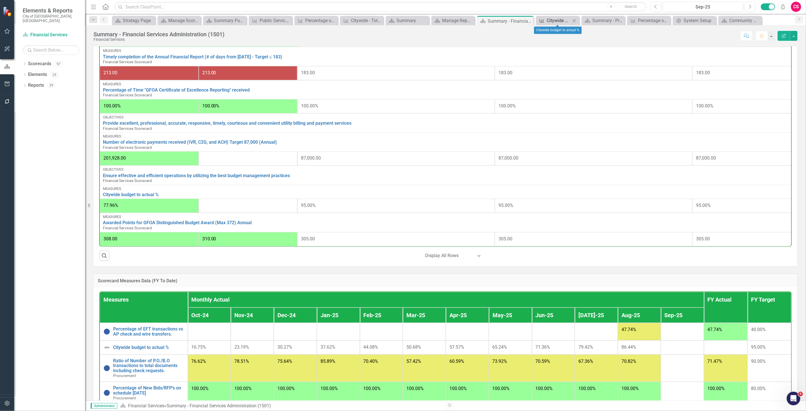
click at [558, 20] on div "Citywide budget to actual %" at bounding box center [559, 20] width 24 height 7
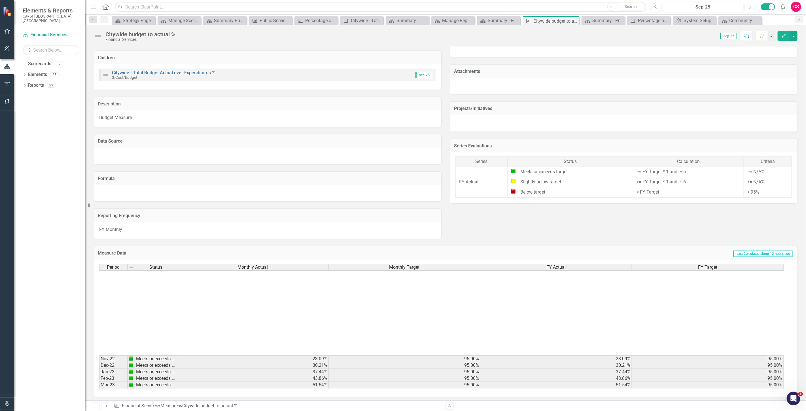
scroll to position [208, 0]
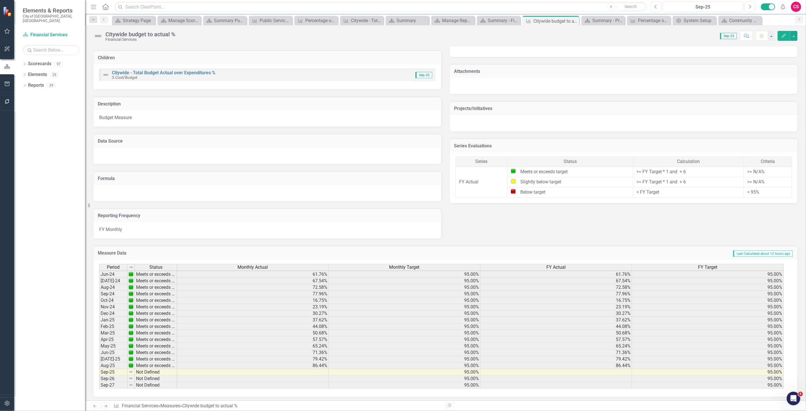
click at [563, 265] on span "FY Actual" at bounding box center [555, 267] width 19 height 5
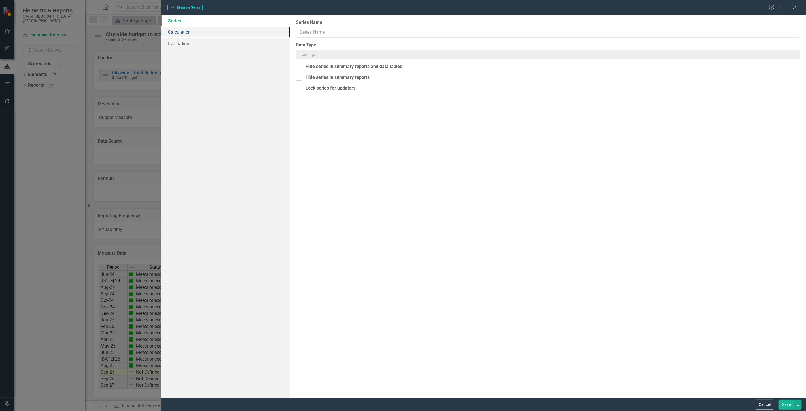
drag, startPoint x: 195, startPoint y: 32, endPoint x: 192, endPoint y: 32, distance: 3.4
click at [195, 32] on link "Calculation" at bounding box center [225, 31] width 129 height 11
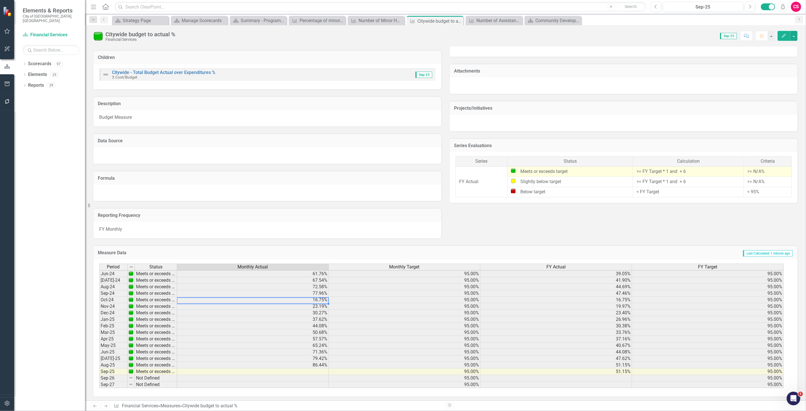
scroll to position [209, 0]
click at [99, 301] on div "Period Status Monthly Actual Monthly Target FY Actual FY Target May-23 Meets or…" at bounding box center [99, 283] width 0 height 209
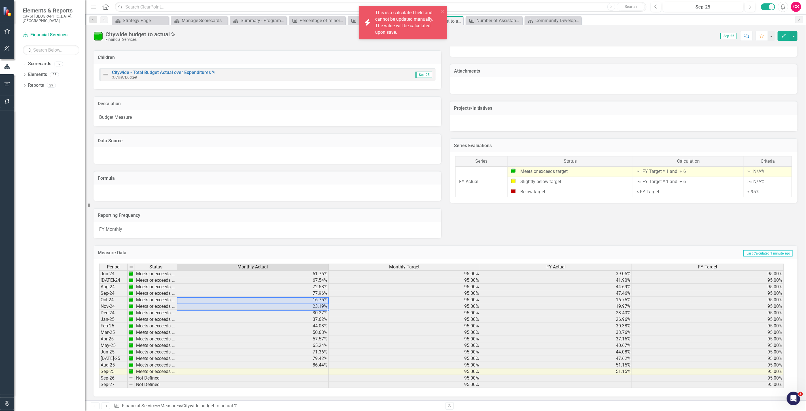
click at [281, 297] on td "16.75%" at bounding box center [253, 300] width 152 height 7
click at [286, 284] on td "72.58%" at bounding box center [253, 287] width 152 height 7
click at [442, 10] on icon "close" at bounding box center [443, 11] width 4 height 5
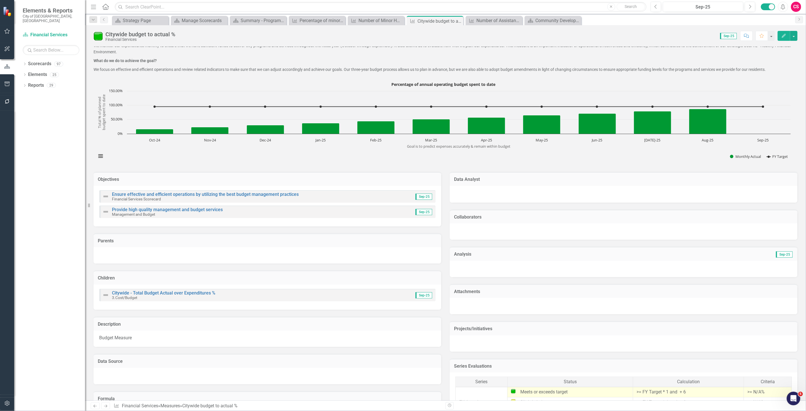
scroll to position [0, 0]
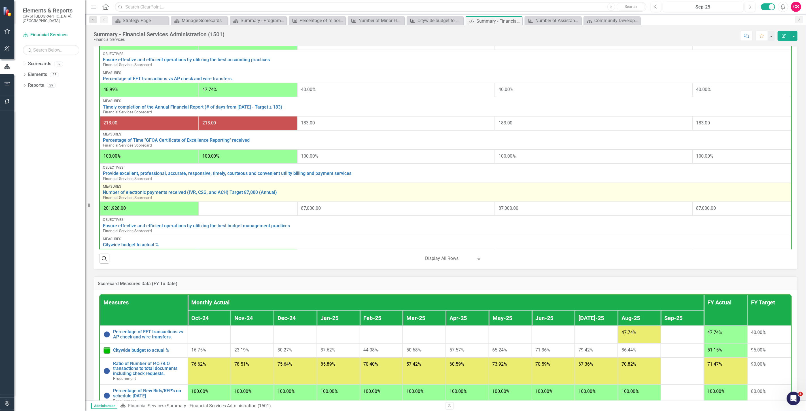
scroll to position [63, 0]
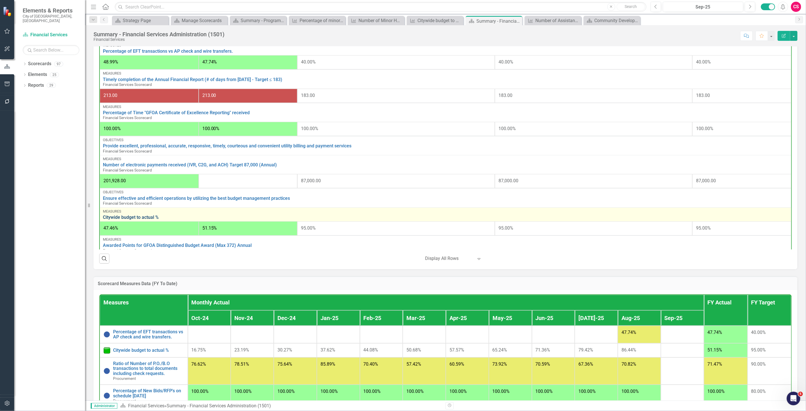
click at [130, 216] on link "Citywide budget to actual %" at bounding box center [445, 217] width 685 height 5
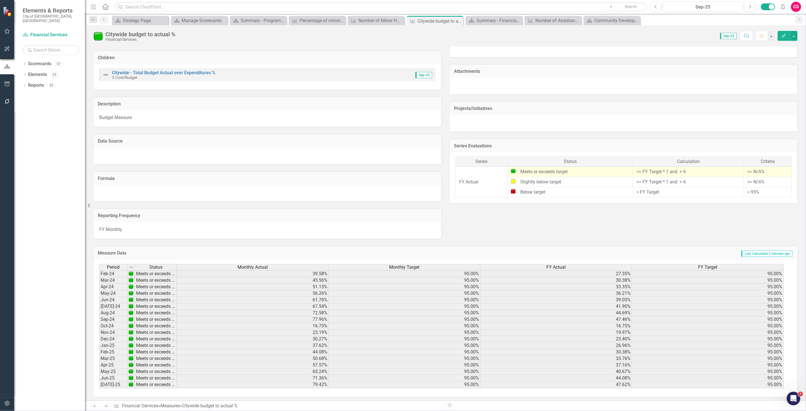
scroll to position [146, 0]
click at [205, 276] on tbody "Feb-23 Meets or exceeds target 43.86% 95.00% 30.22% 95.00% Mar-23 Meets or exce…" at bounding box center [441, 340] width 684 height 222
click at [99, 351] on div "Period Status Monthly Actual Monthly Target FY Actual FY Target Oct-22 Meets or…" at bounding box center [99, 323] width 0 height 255
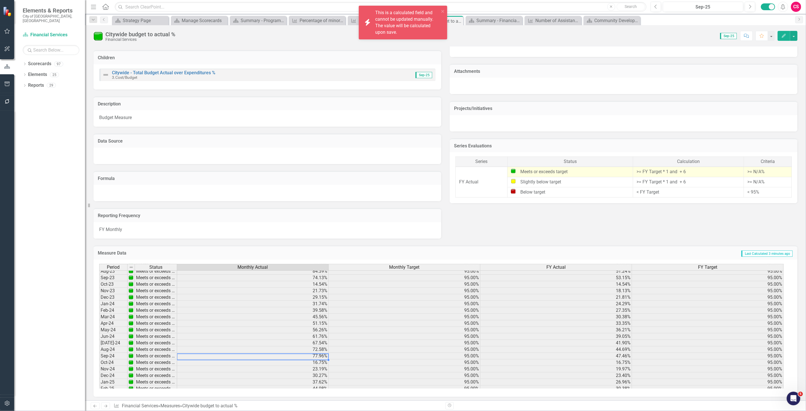
click at [246, 353] on td "77.96%" at bounding box center [253, 356] width 152 height 7
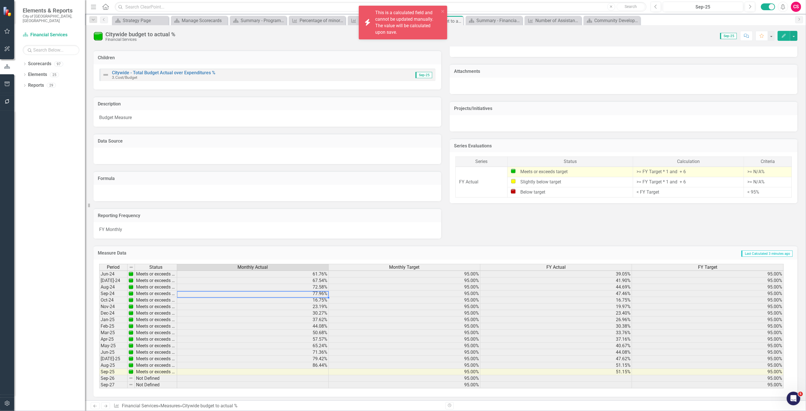
scroll to position [209, 0]
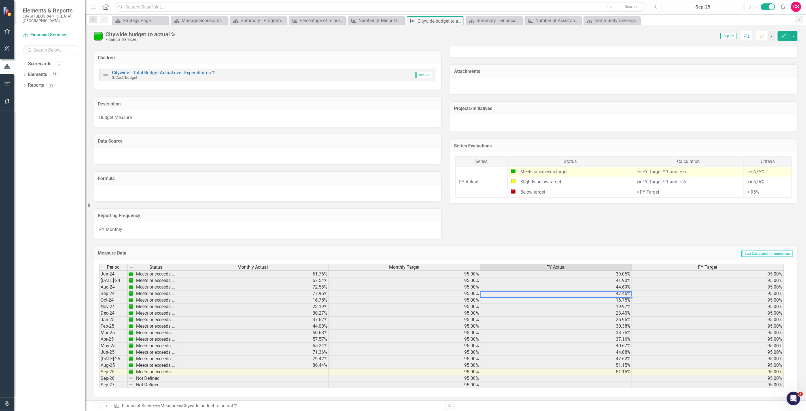
click at [543, 294] on td "47.46%" at bounding box center [556, 293] width 152 height 7
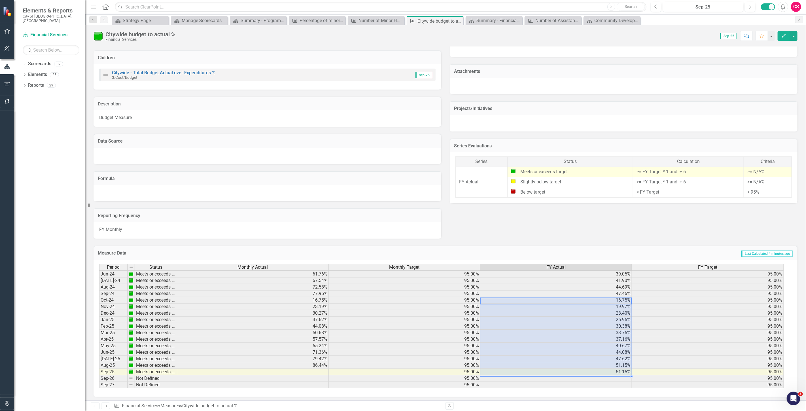
drag, startPoint x: 540, startPoint y: 301, endPoint x: 546, endPoint y: 369, distance: 68.2
click at [546, 369] on tbody "Oct-22 Meets or exceeds target 16.48% 95.00% 16.48% 95.00% Nov-22 Meets or exce…" at bounding box center [441, 264] width 684 height 248
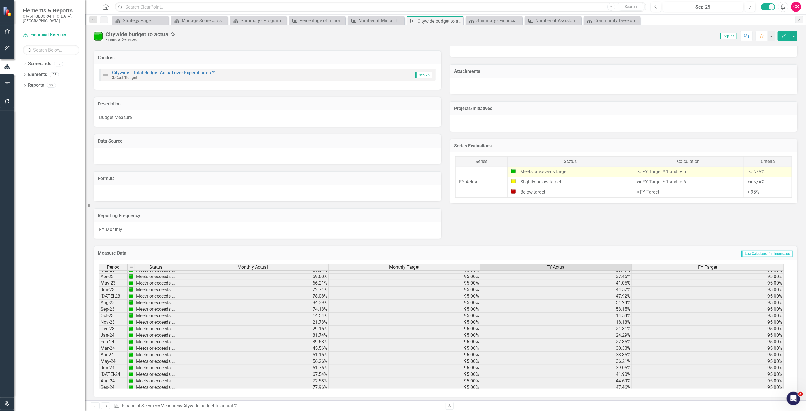
scroll to position [146, 0]
click at [272, 308] on td "39.58%" at bounding box center [253, 310] width 152 height 7
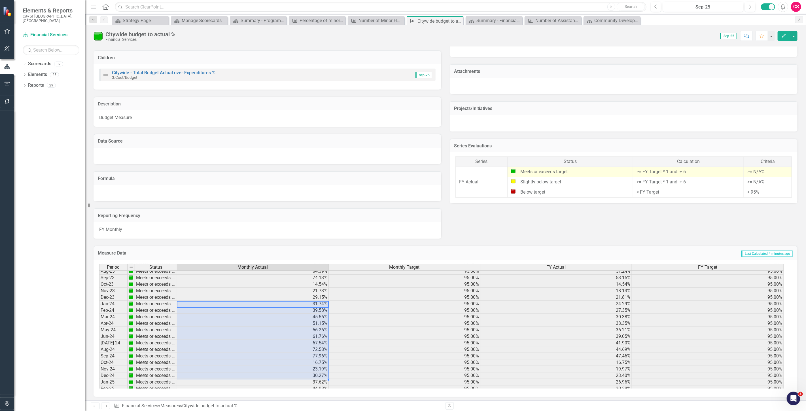
drag, startPoint x: 253, startPoint y: 302, endPoint x: 233, endPoint y: 374, distance: 75.0
click at [233, 374] on tbody "Oct-22 Meets or exceeds target 16.48% 95.00% 16.48% 95.00% Nov-22 Meets or exce…" at bounding box center [441, 327] width 684 height 248
click at [358, 320] on td "95.00%" at bounding box center [405, 323] width 152 height 7
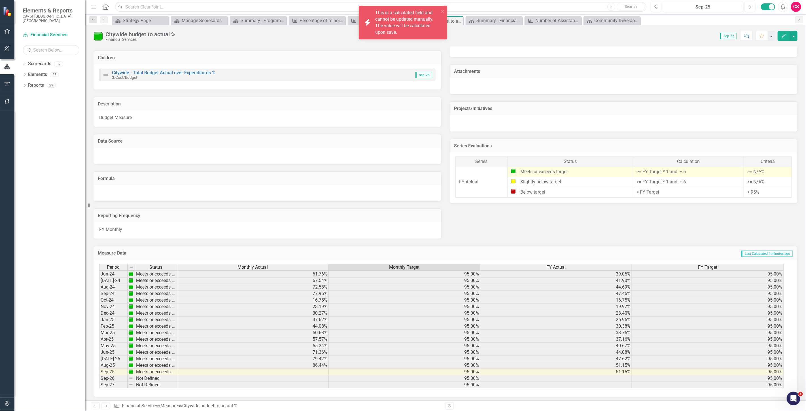
scroll to position [0, 0]
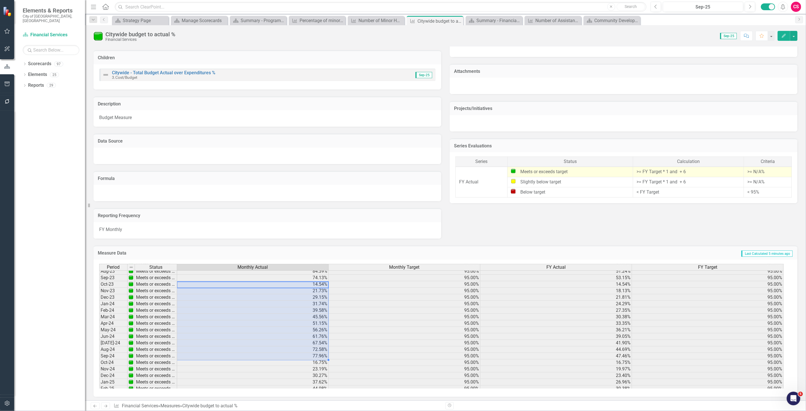
drag, startPoint x: 186, startPoint y: 282, endPoint x: 186, endPoint y: 358, distance: 75.9
click at [186, 358] on tbody "Oct-22 Meets or exceeds target 16.48% 95.00% 16.48% 95.00% Nov-22 Meets or exce…" at bounding box center [441, 327] width 684 height 248
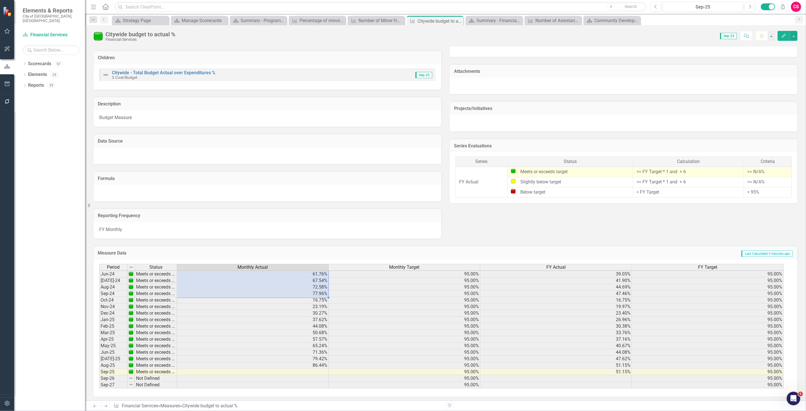
scroll to position [210, 0]
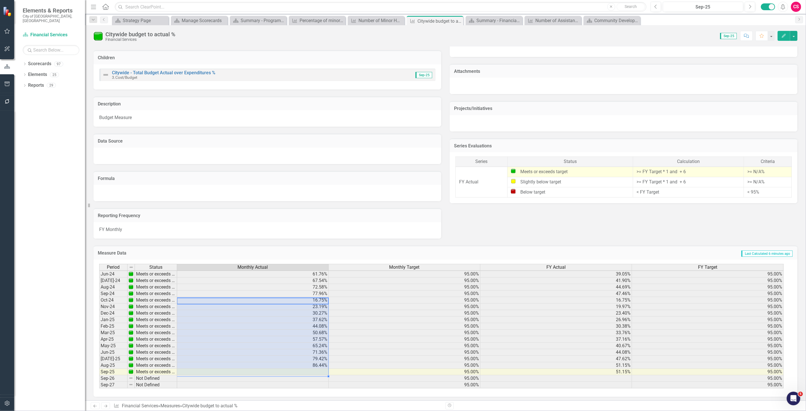
drag, startPoint x: 300, startPoint y: 300, endPoint x: 303, endPoint y: 372, distance: 72.6
click at [303, 372] on tbody "Oct-22 Meets or exceeds target 16.48% 95.00% 16.48% 95.00% Nov-22 Meets or exce…" at bounding box center [441, 264] width 684 height 248
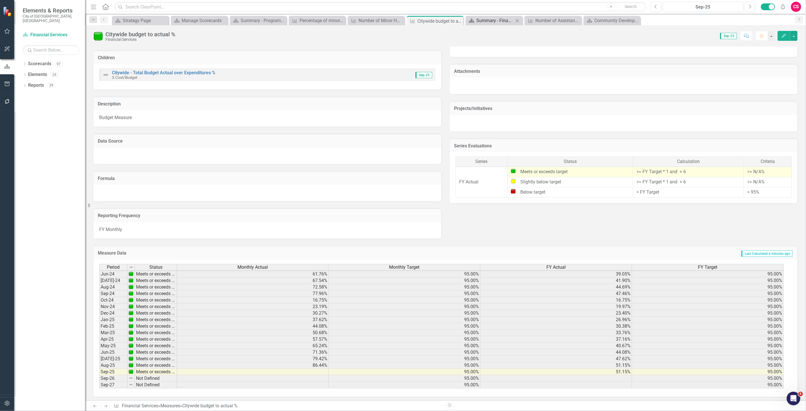
click at [489, 21] on div "Summary - Financial Services Administration (1501)" at bounding box center [494, 20] width 37 height 7
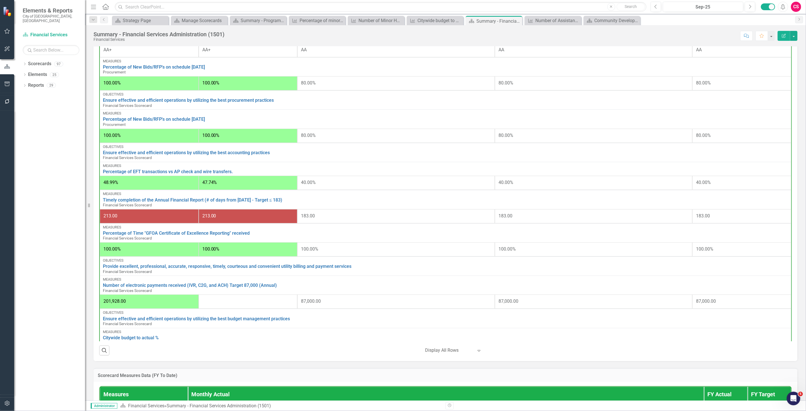
scroll to position [87, 0]
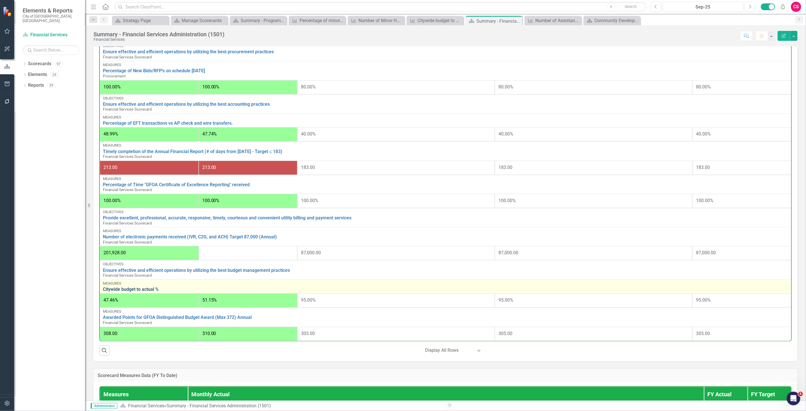
click at [121, 287] on link "Citywide budget to actual %" at bounding box center [445, 289] width 685 height 5
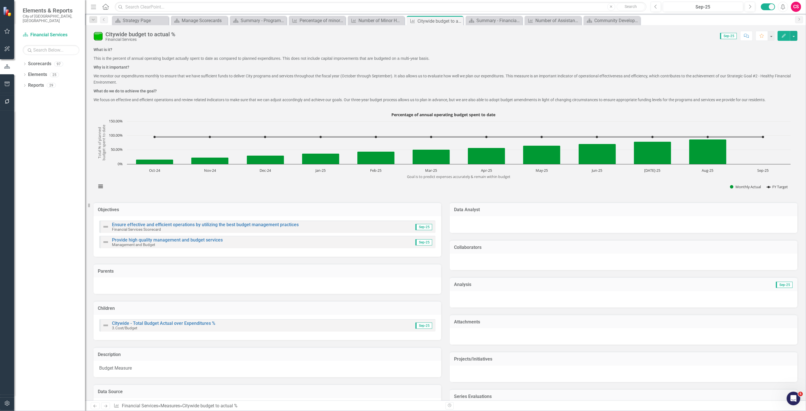
scroll to position [250, 0]
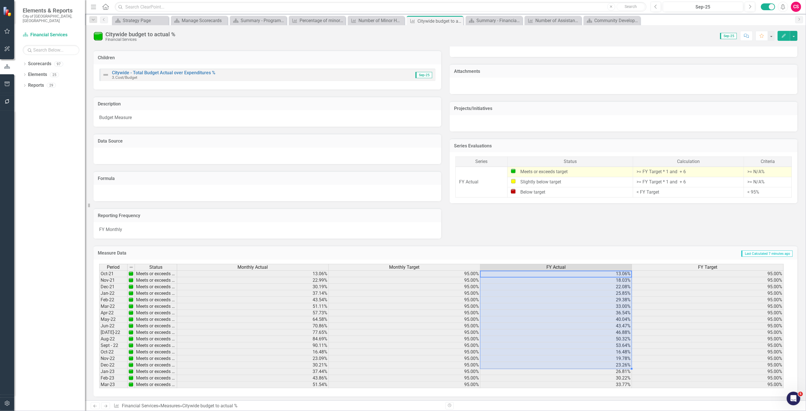
drag, startPoint x: 538, startPoint y: 274, endPoint x: 536, endPoint y: 364, distance: 89.8
click at [536, 365] on tbody "Oct-21 Meets or exceeds target 13.06% 95.00% 13.06% 95.00% Nov-21 Meets or exce…" at bounding box center [441, 348] width 684 height 157
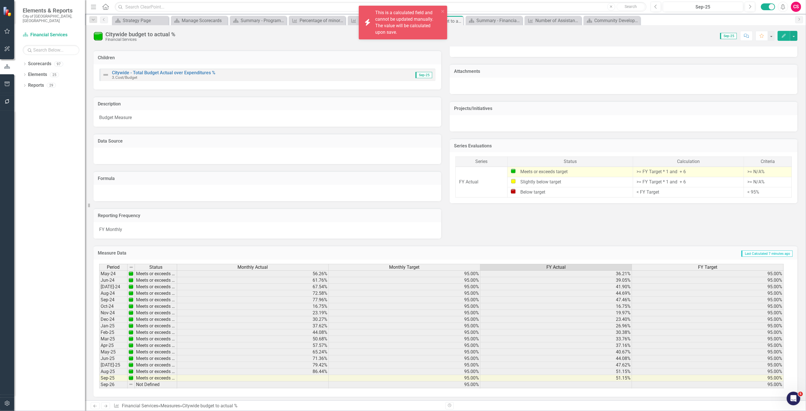
scroll to position [210, 0]
click at [566, 225] on div "Objectives Ensure effective and efficient operations by utilizing the best budg…" at bounding box center [445, 92] width 712 height 294
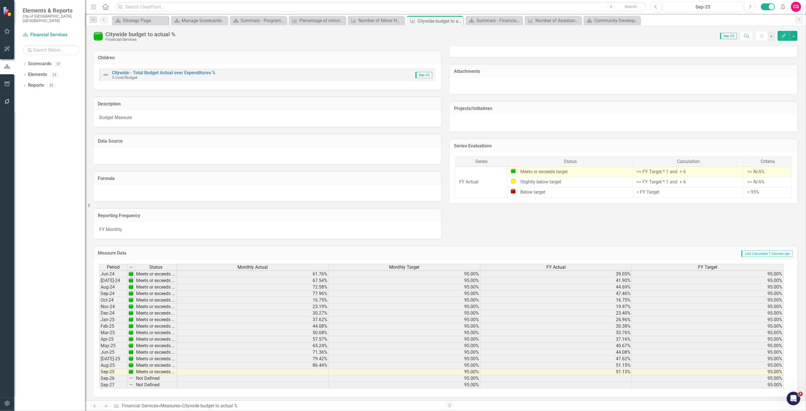
click at [548, 266] on span "FY Actual" at bounding box center [555, 267] width 19 height 5
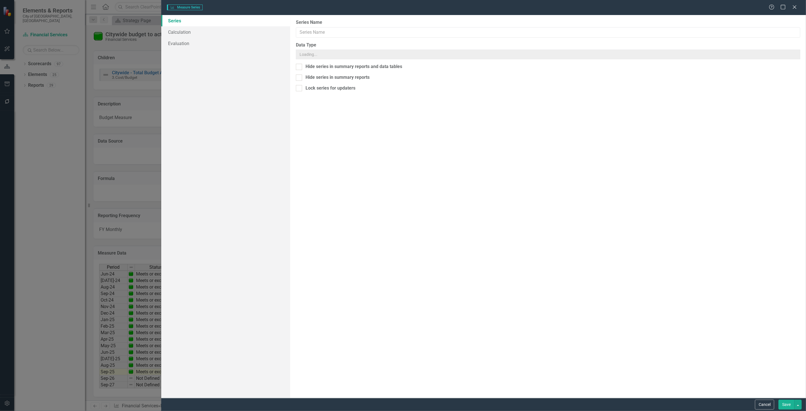
scroll to position [209, 0]
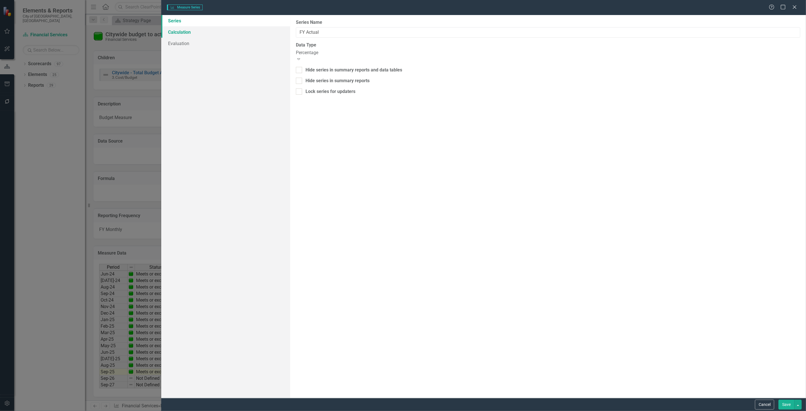
click at [200, 32] on link "Calculation" at bounding box center [225, 31] width 129 height 11
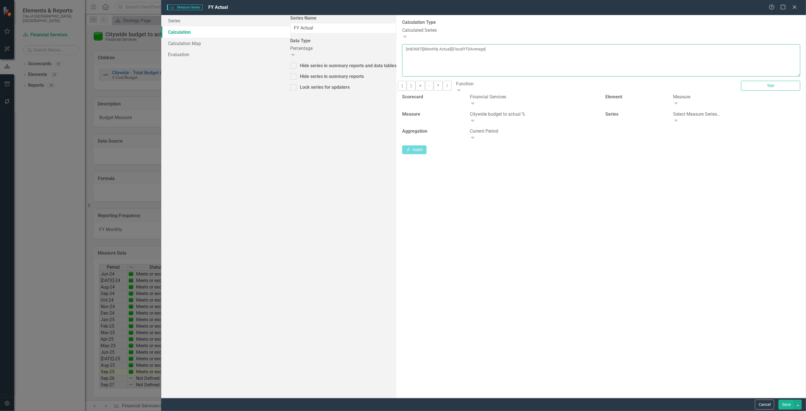
drag, startPoint x: 428, startPoint y: 47, endPoint x: 292, endPoint y: 54, distance: 136.5
click at [396, 55] on div "By default, series in ClearPoint are not calculated. So, if you leave the form …" at bounding box center [600, 206] width 409 height 383
click at [673, 116] on div "Select Measure Series..." at bounding box center [736, 114] width 127 height 7
click at [611, 123] on div "Series 4 results available. Use Up and Down to choose options, press Enter to s…" at bounding box center [702, 125] width 203 height 29
click at [673, 114] on div "Select Measure Series..." at bounding box center [736, 114] width 127 height 7
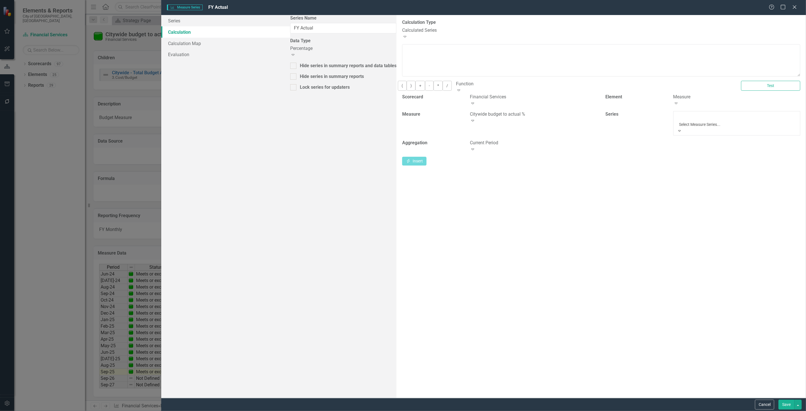
click at [645, 411] on div "Monthly Actual" at bounding box center [403, 414] width 806 height 7
click at [470, 128] on div "Current Period" at bounding box center [533, 131] width 127 height 7
click at [402, 53] on textarea at bounding box center [601, 60] width 398 height 32
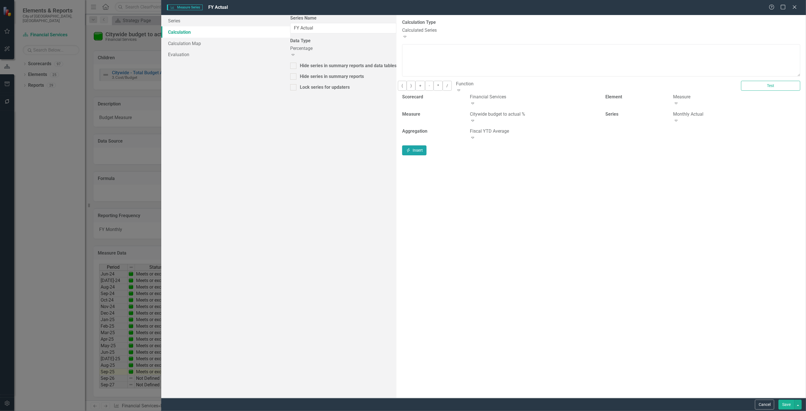
click at [426, 145] on button "Insert Insert" at bounding box center [414, 150] width 24 height 10
click at [751, 87] on button "Test" at bounding box center [770, 86] width 59 height 10
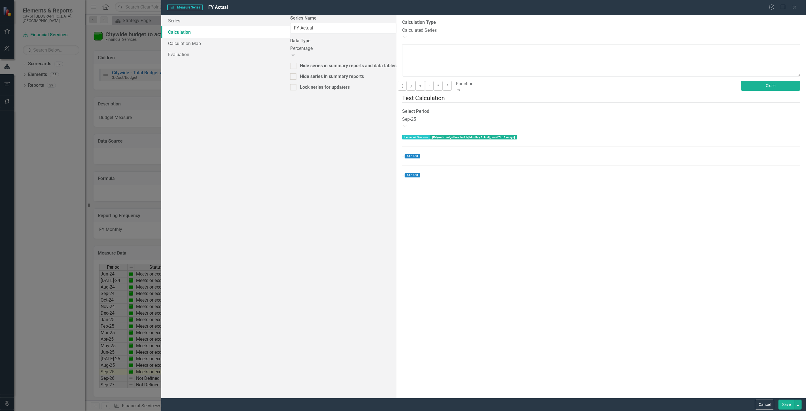
click at [763, 88] on button "Close" at bounding box center [770, 86] width 59 height 10
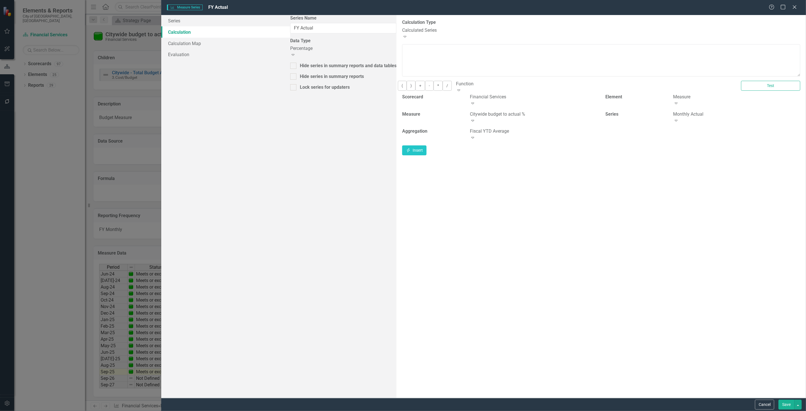
click at [470, 128] on div "Fiscal YTD Average" at bounding box center [533, 131] width 127 height 7
click at [396, 165] on div "By default, series in ClearPoint are not calculated. So, if you leave the form …" at bounding box center [600, 206] width 409 height 383
click at [768, 404] on button "Cancel" at bounding box center [764, 405] width 19 height 10
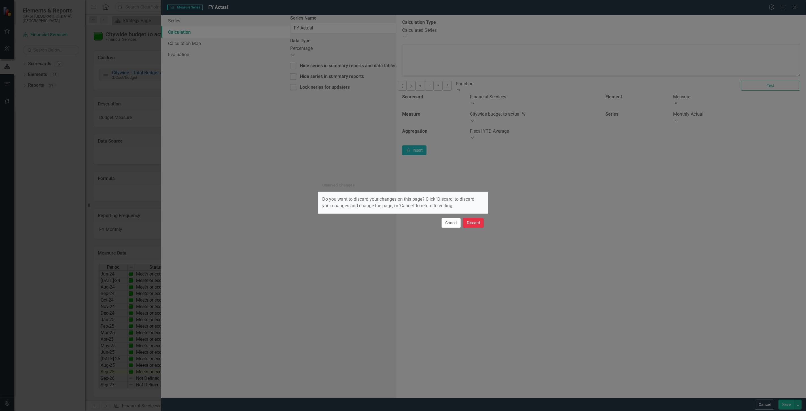
click at [477, 225] on button "Discard" at bounding box center [473, 223] width 21 height 10
